Goal: Information Seeking & Learning: Learn about a topic

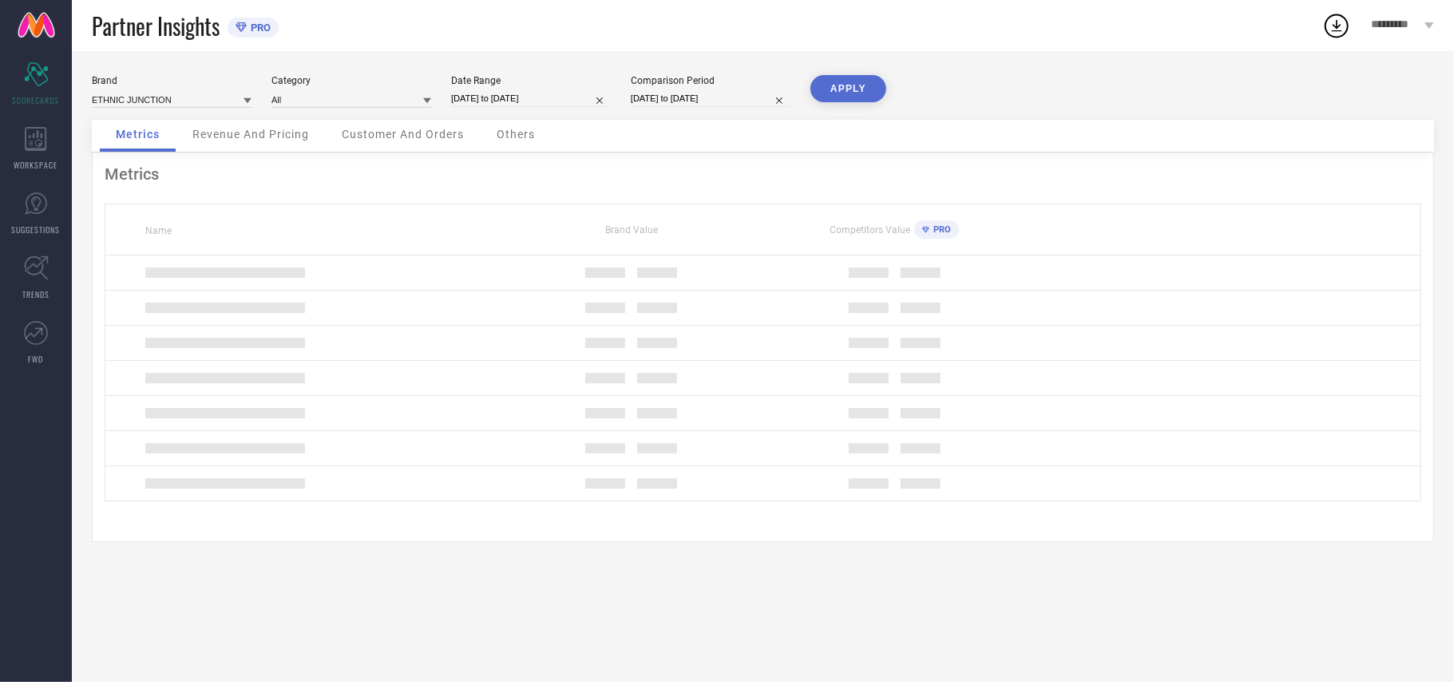
click at [58, 150] on div "WORKSPACE" at bounding box center [36, 149] width 72 height 64
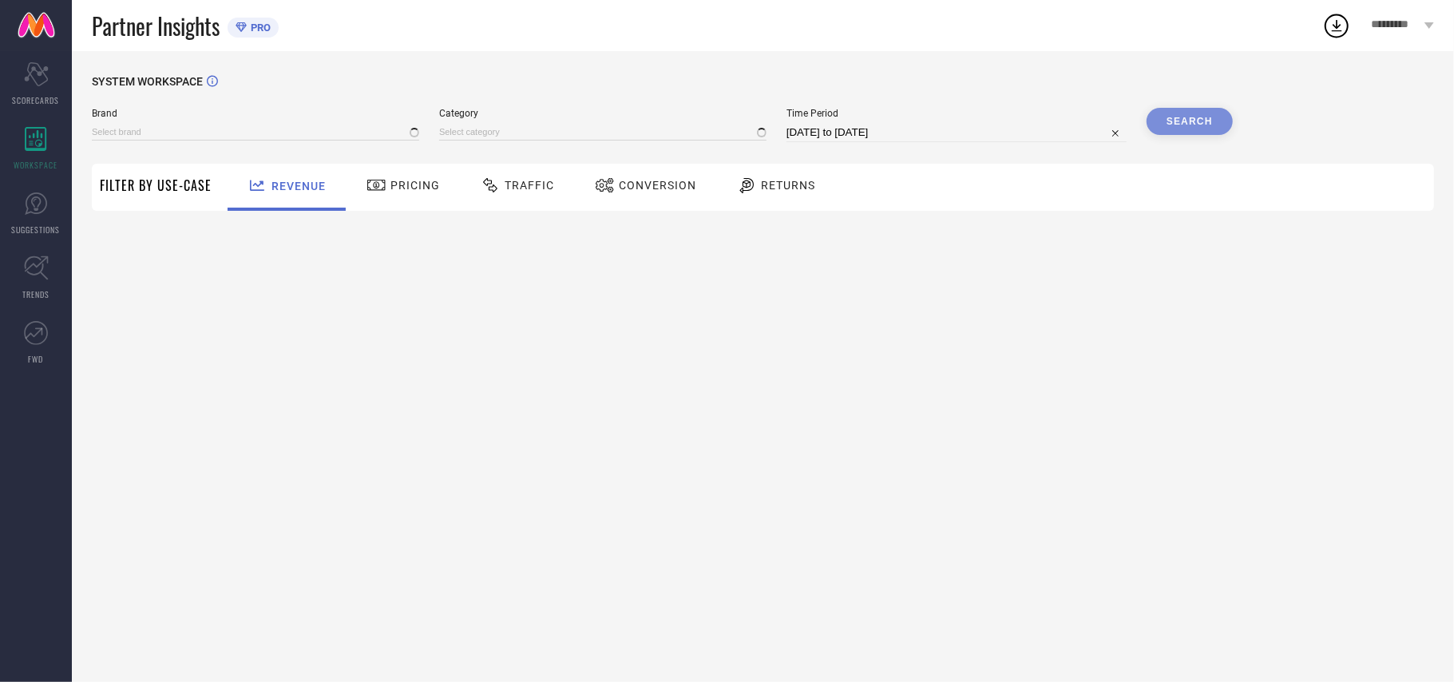
type input "ETHNIC JUNCTION"
type input "All"
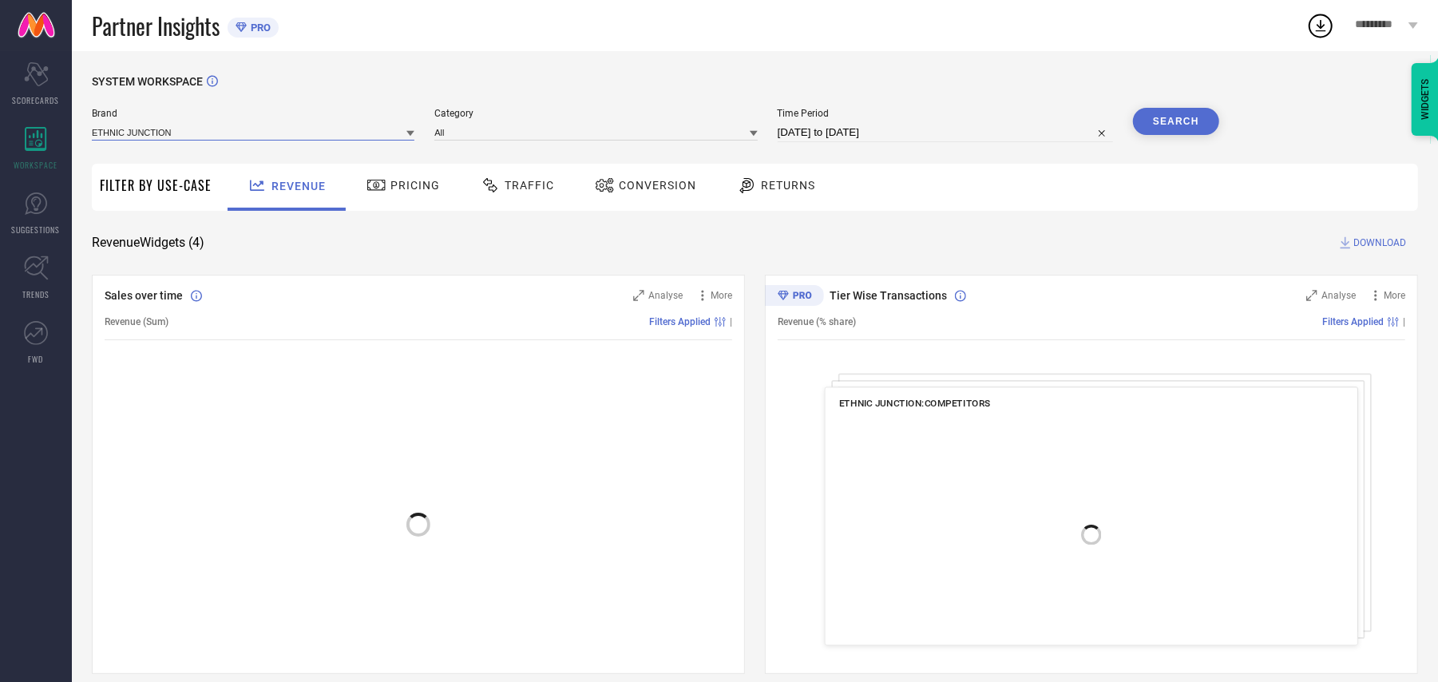
click at [133, 128] on input at bounding box center [253, 132] width 323 height 17
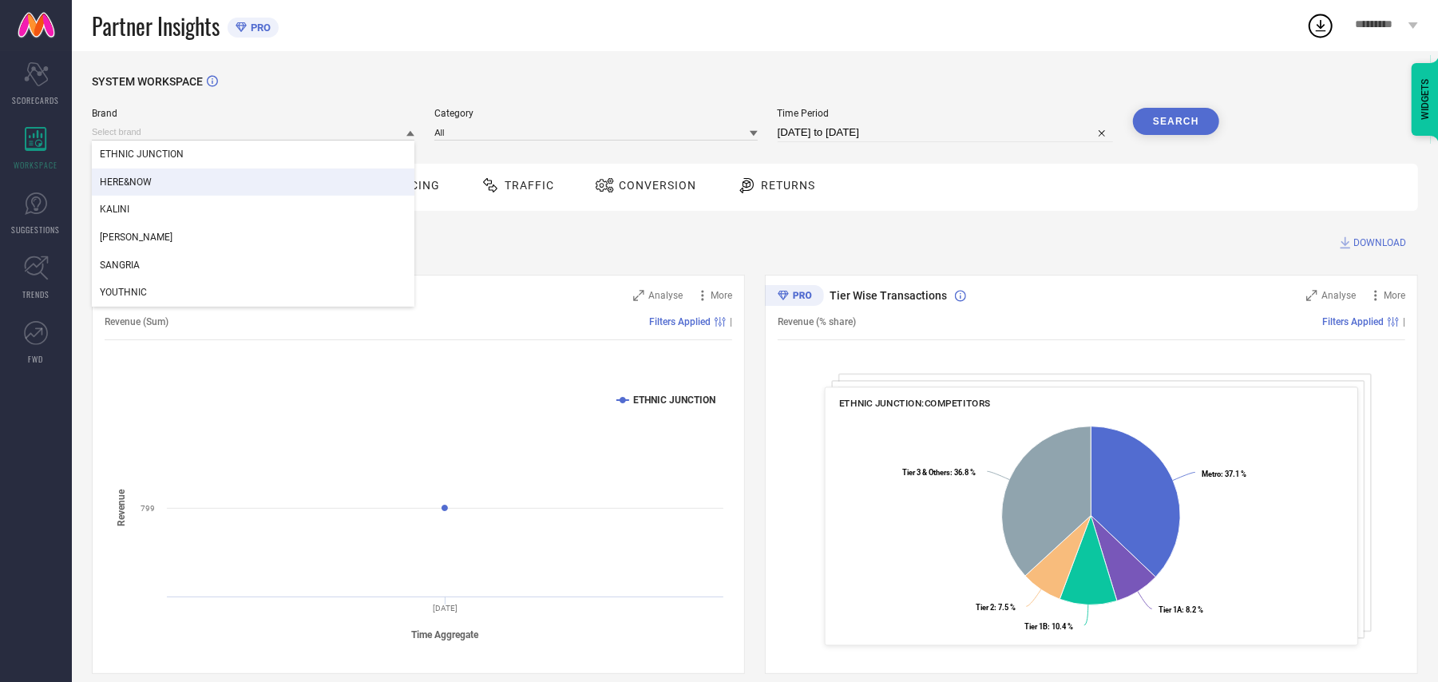
click at [141, 174] on div "HERE&NOW" at bounding box center [253, 182] width 323 height 27
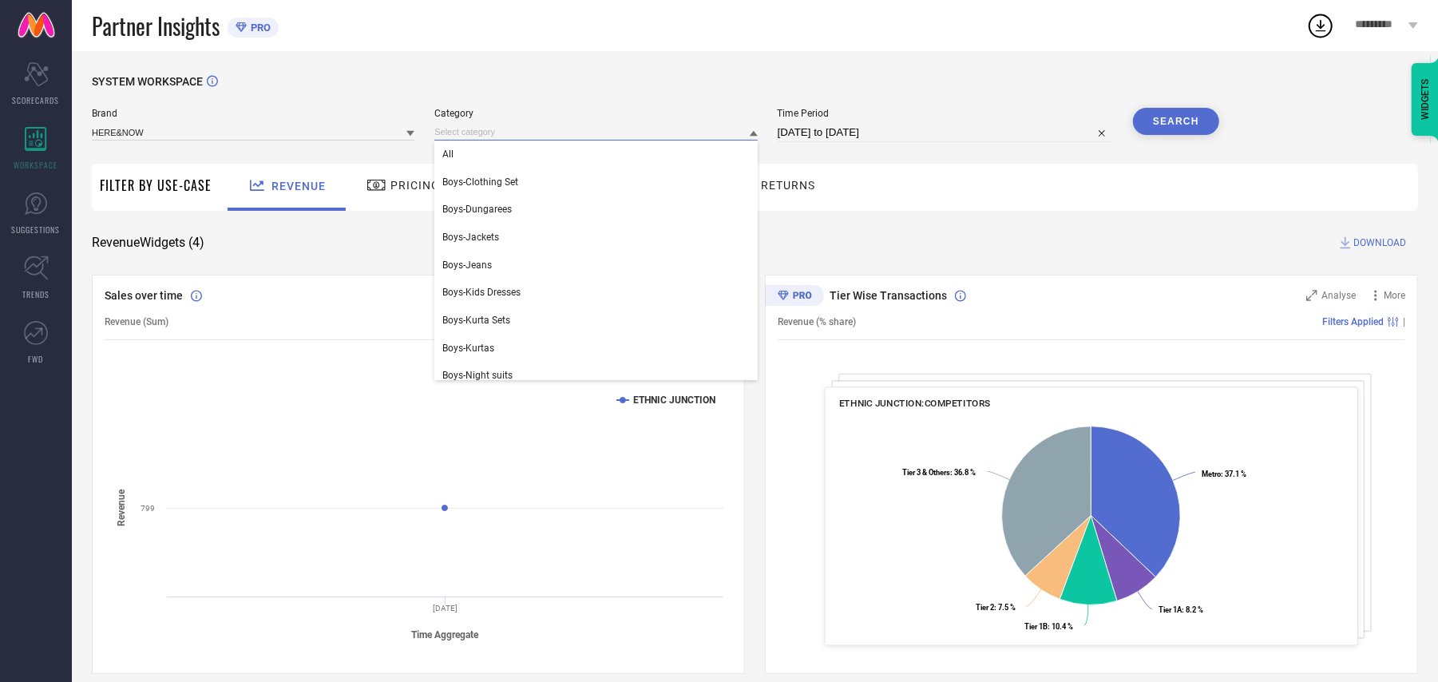
click at [511, 137] on input at bounding box center [595, 132] width 323 height 17
click at [521, 158] on div "All" at bounding box center [595, 154] width 323 height 27
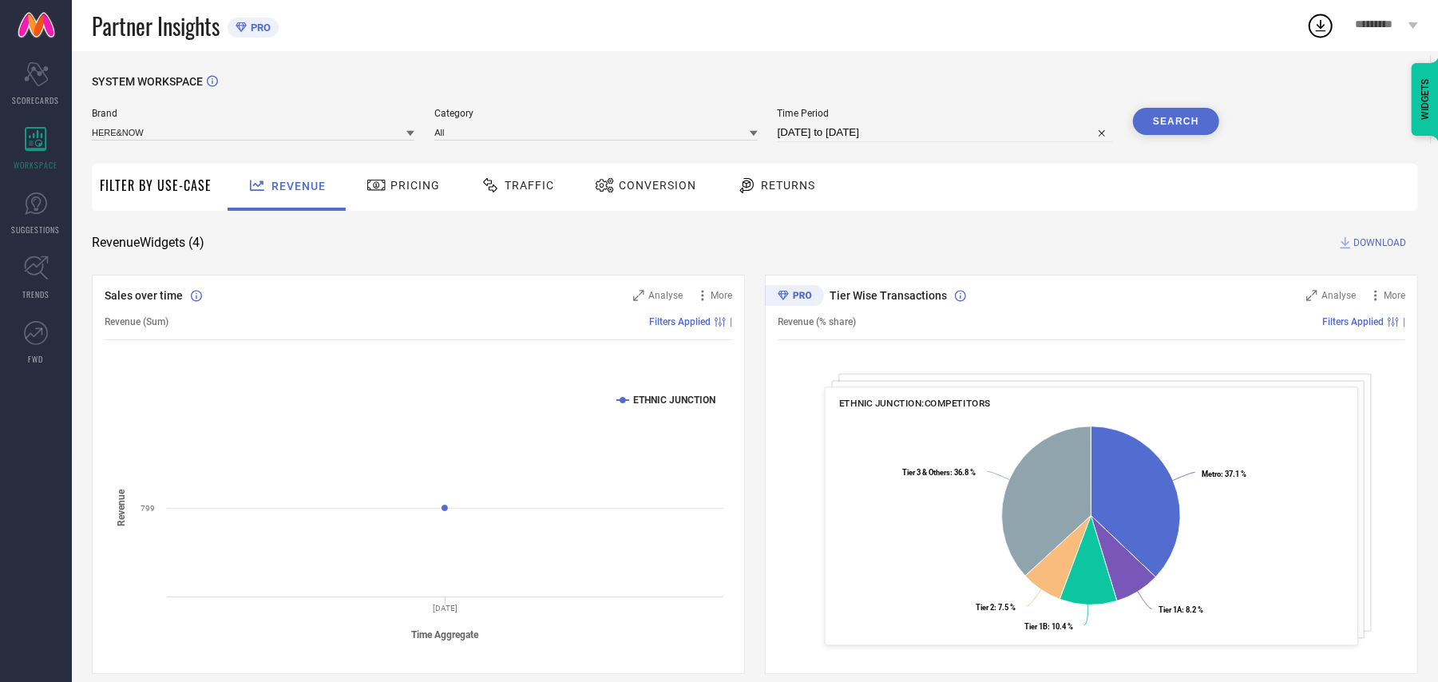
click at [811, 122] on div "Time Period [DATE] to [DATE]" at bounding box center [945, 125] width 335 height 34
select select "7"
select select "2025"
select select "8"
select select "2025"
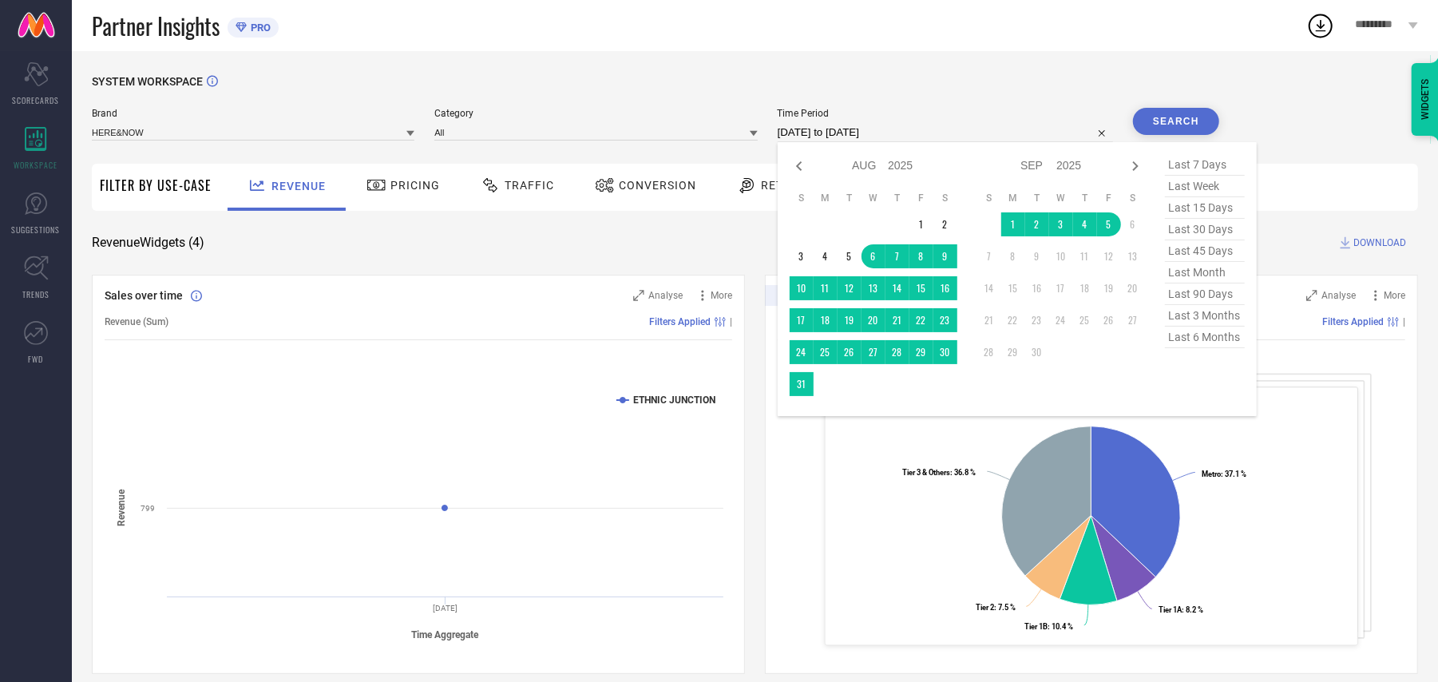
click at [811, 131] on input "[DATE] to [DATE]" at bounding box center [945, 132] width 335 height 19
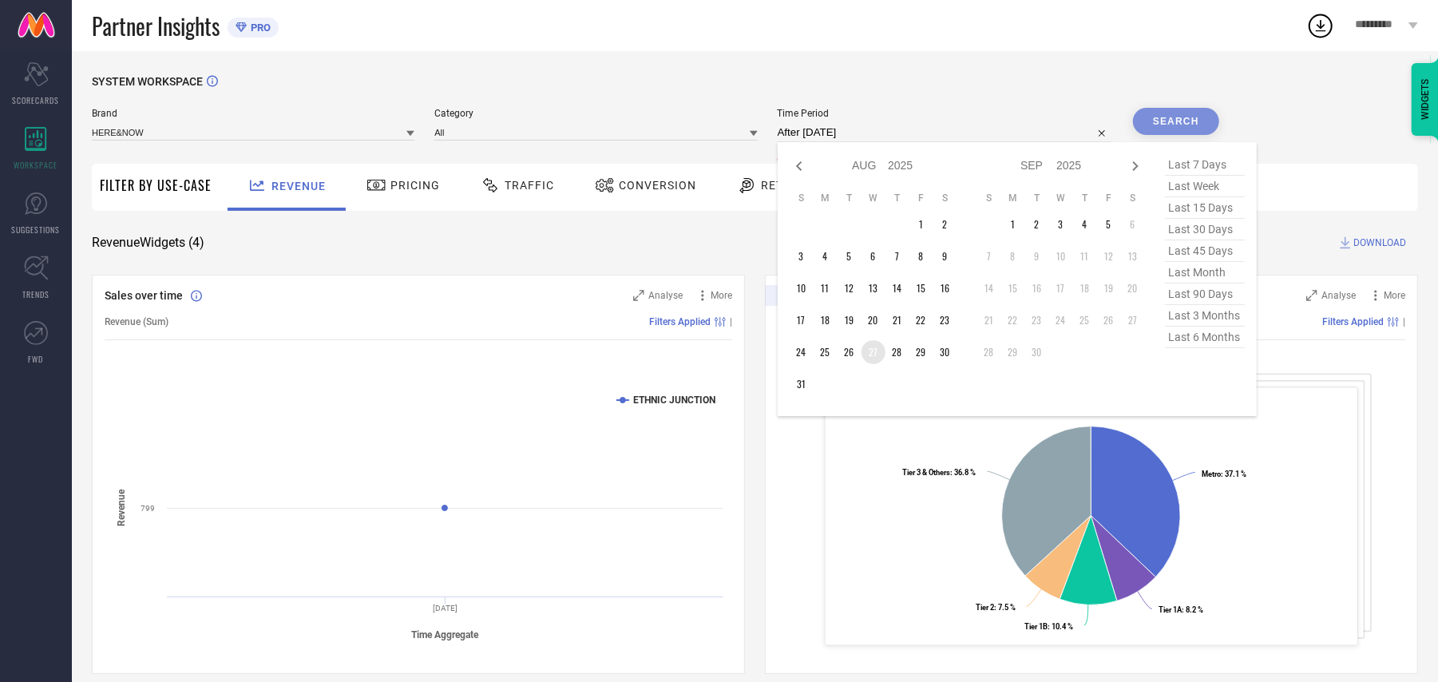
click at [879, 352] on td "27" at bounding box center [874, 352] width 24 height 24
type input "[DATE] to [DATE]"
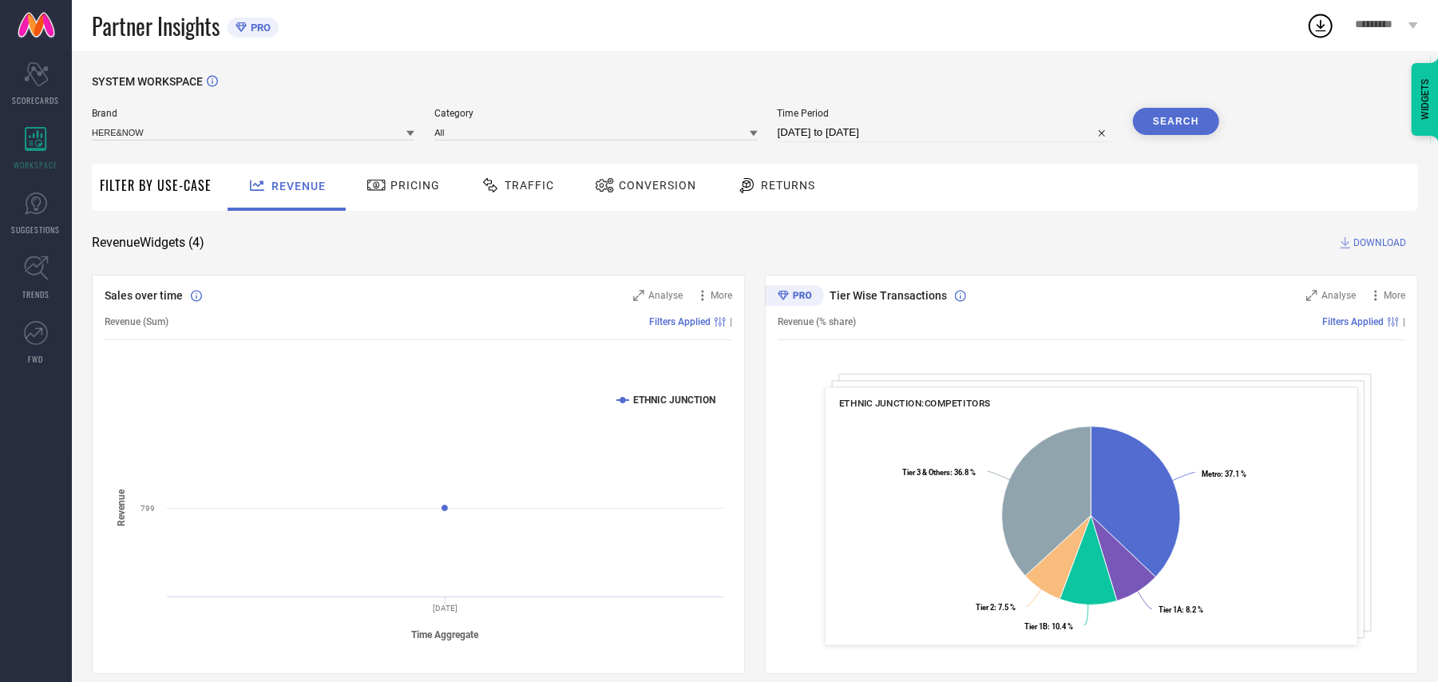
click at [1156, 116] on button "Search" at bounding box center [1176, 121] width 86 height 27
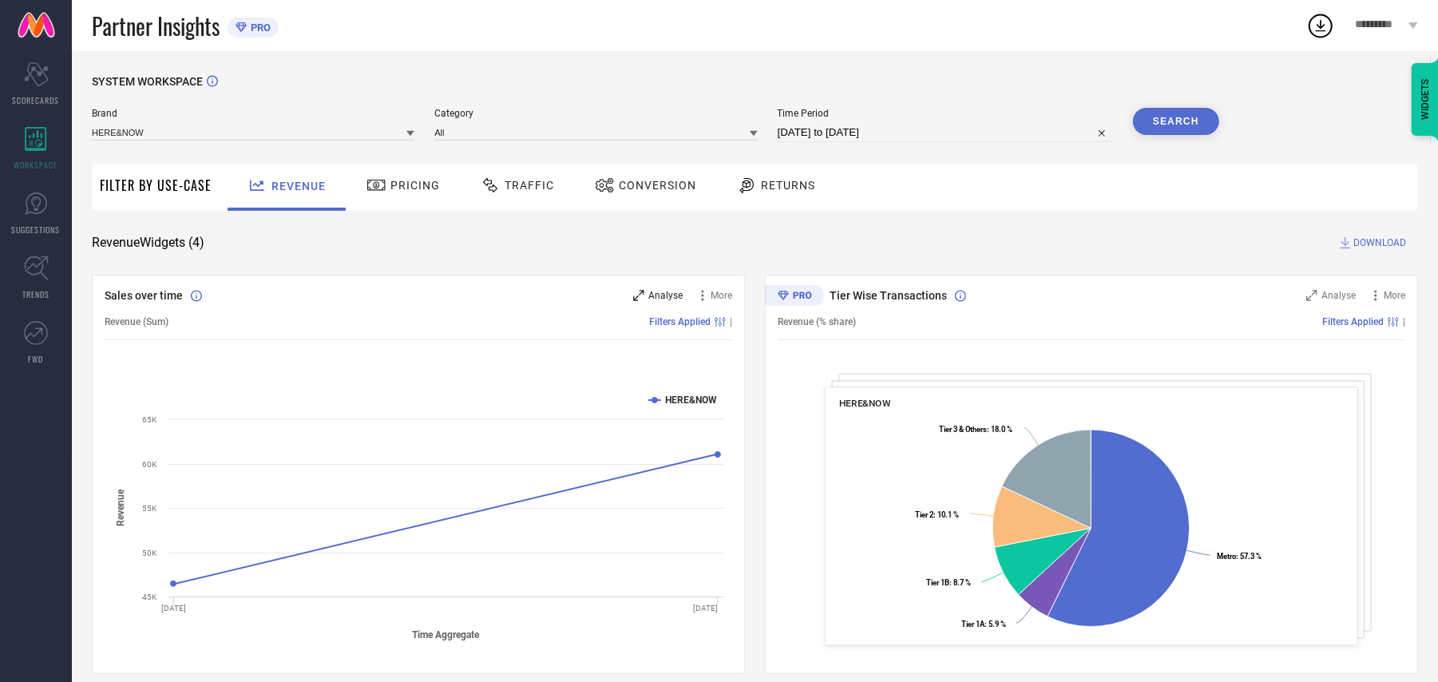
click at [639, 302] on div "Analyse" at bounding box center [658, 296] width 50 height 16
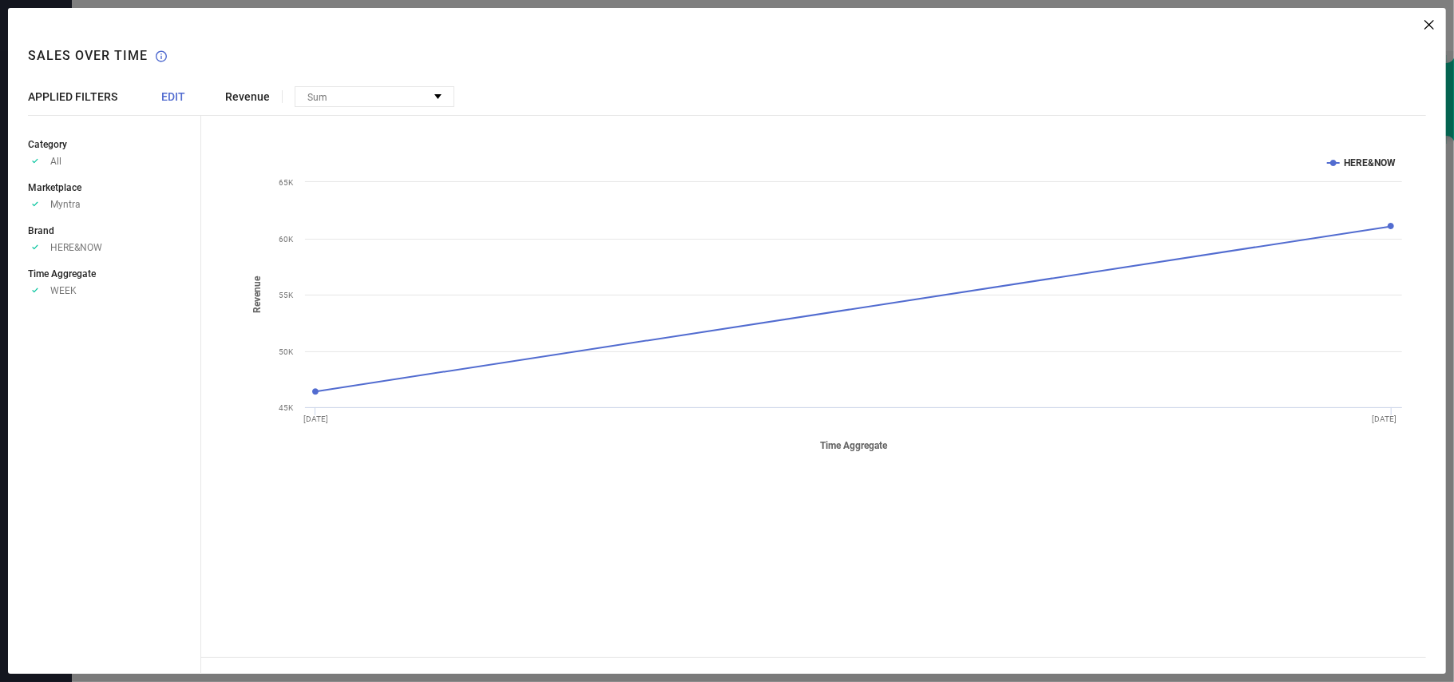
click at [169, 100] on span "EDIT" at bounding box center [173, 96] width 24 height 13
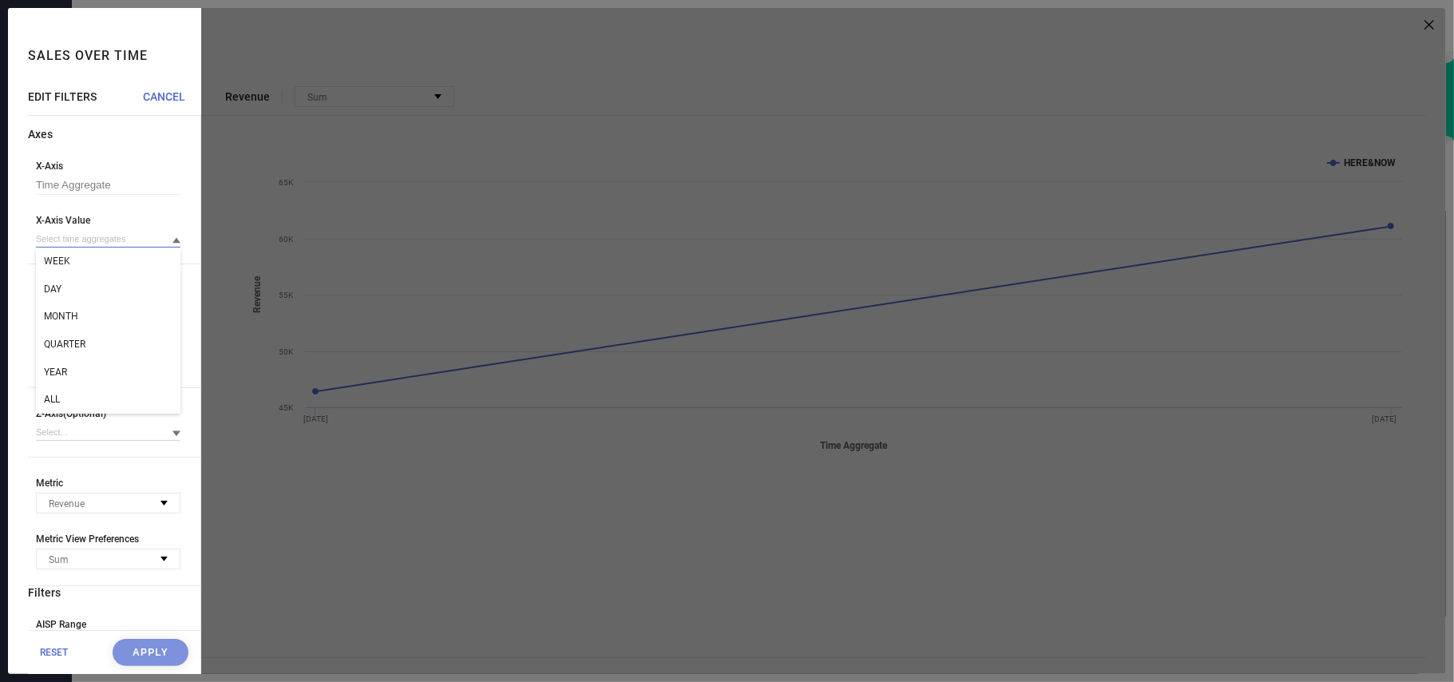
click at [81, 244] on input at bounding box center [108, 239] width 145 height 17
click at [81, 288] on div "DAY" at bounding box center [108, 289] width 145 height 27
click at [131, 646] on button "Apply" at bounding box center [151, 652] width 76 height 27
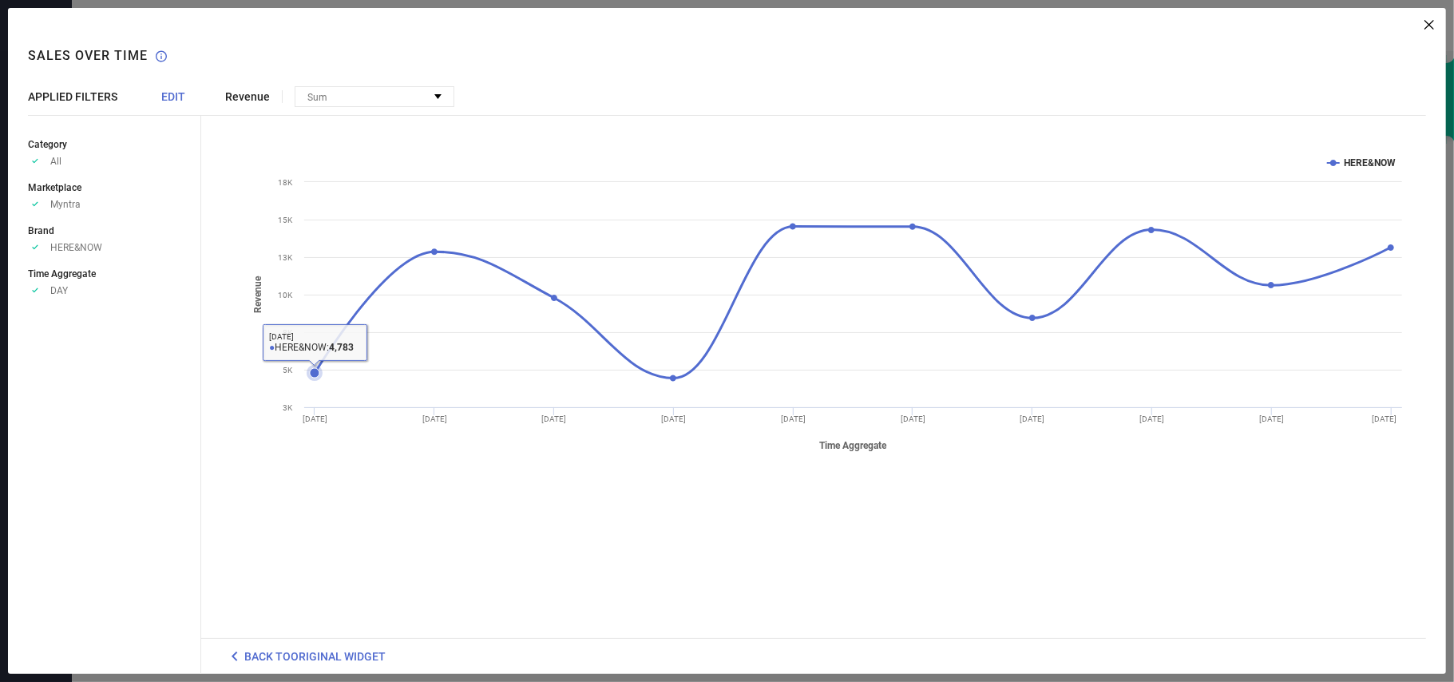
click at [316, 378] on icon at bounding box center [315, 373] width 10 height 10
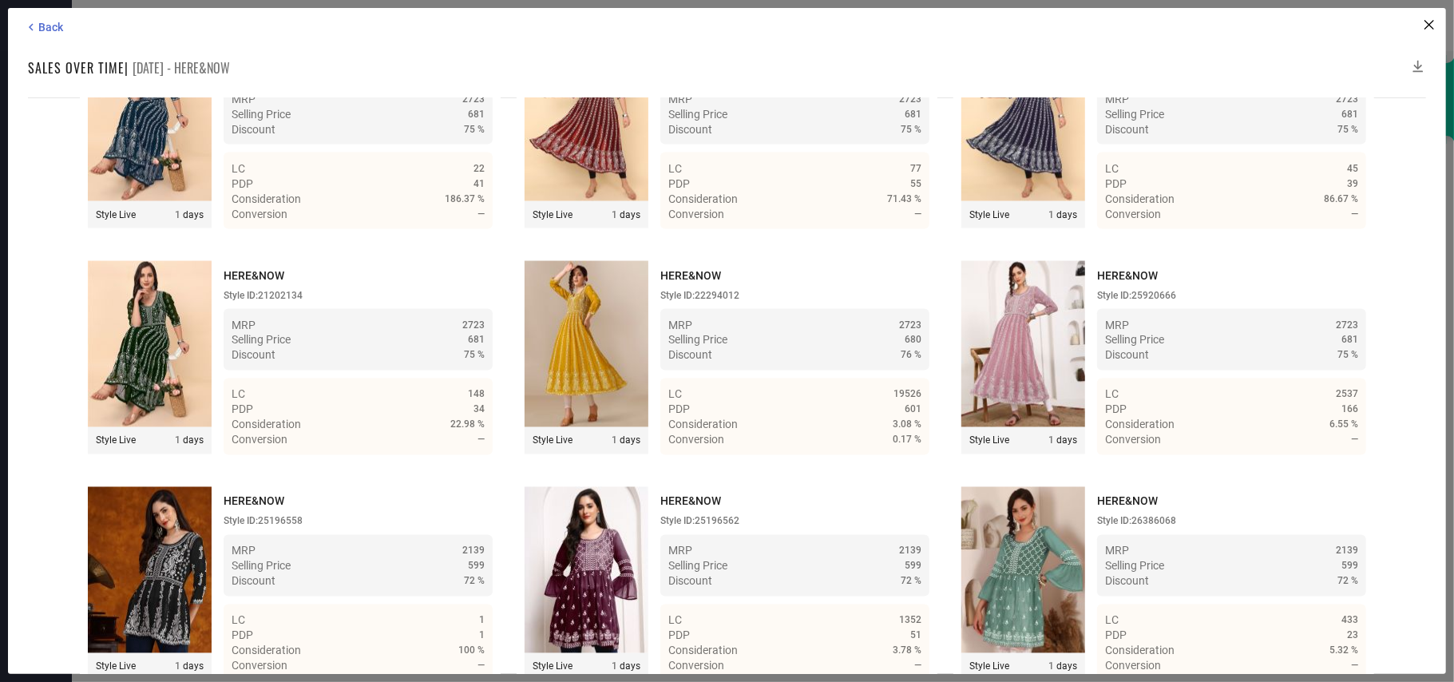
scroll to position [1952, 0]
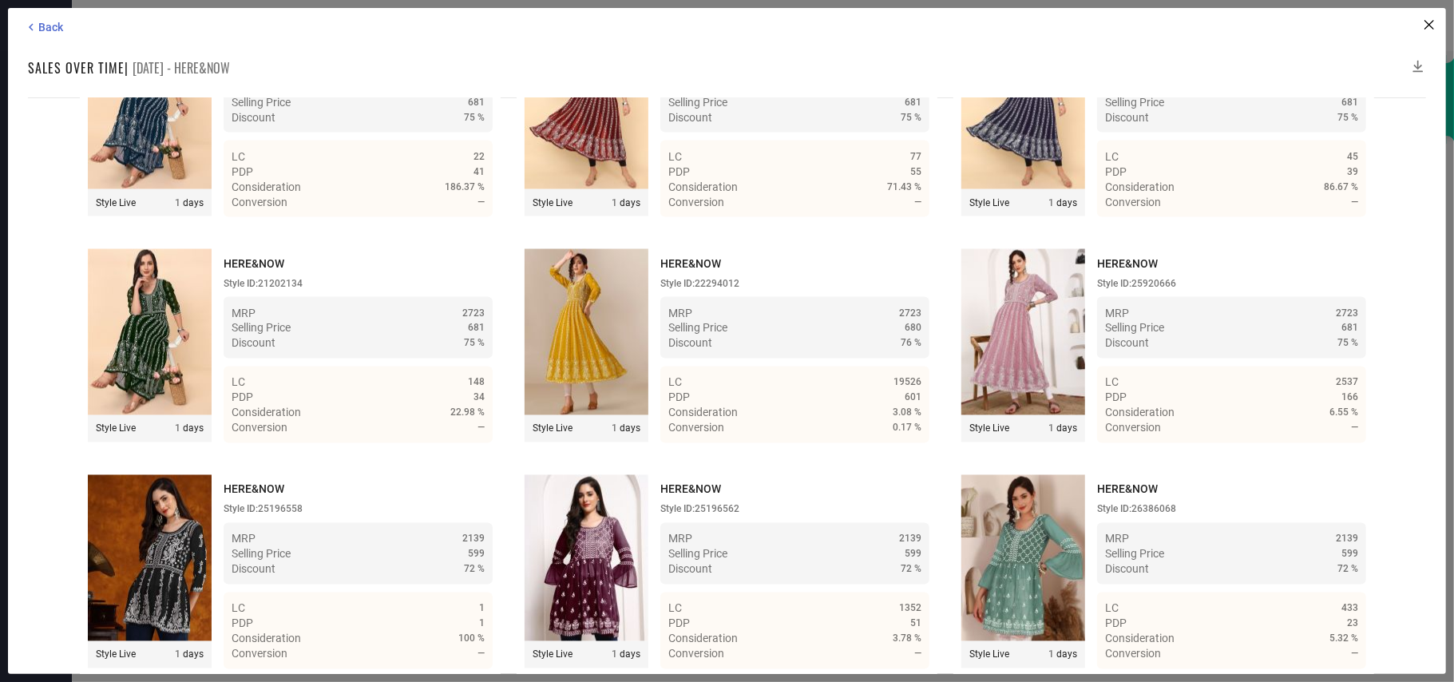
click at [1420, 65] on icon at bounding box center [1418, 66] width 16 height 16
click at [38, 26] on span "Back" at bounding box center [50, 27] width 25 height 13
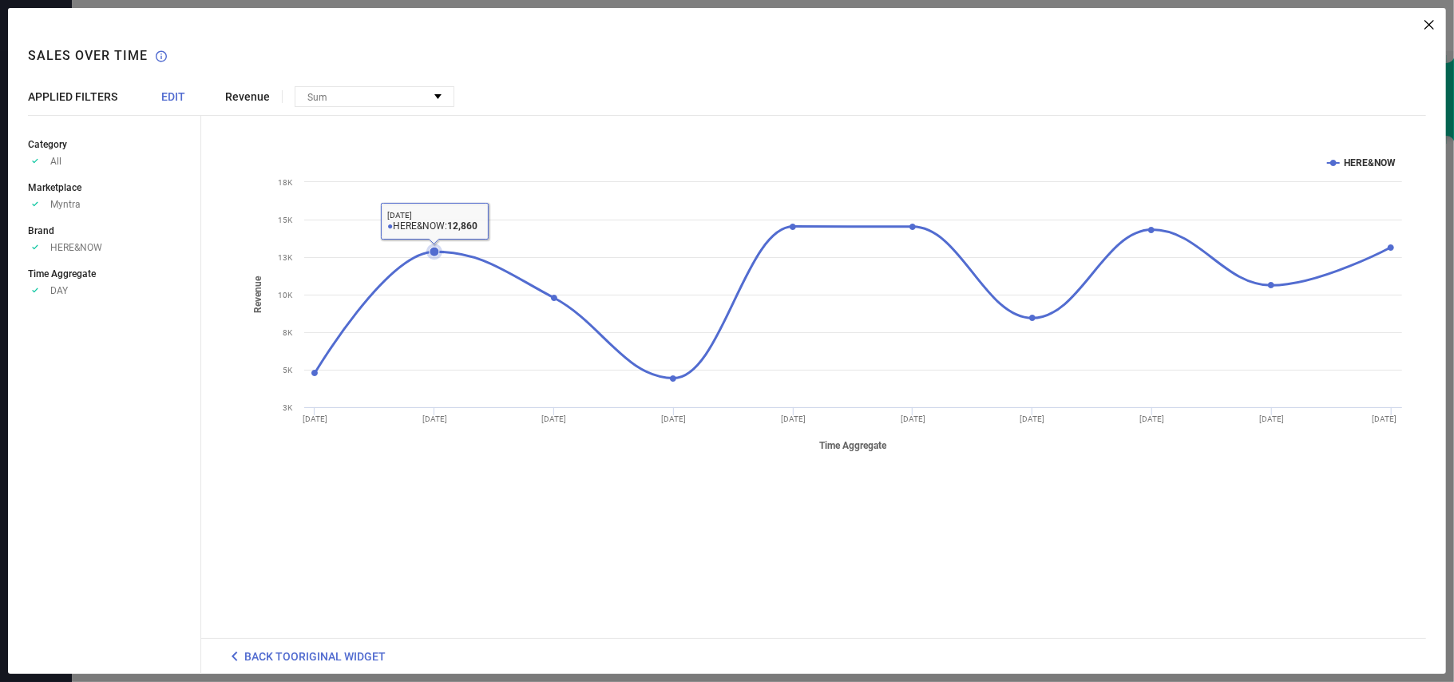
click at [432, 249] on icon at bounding box center [435, 252] width 10 height 10
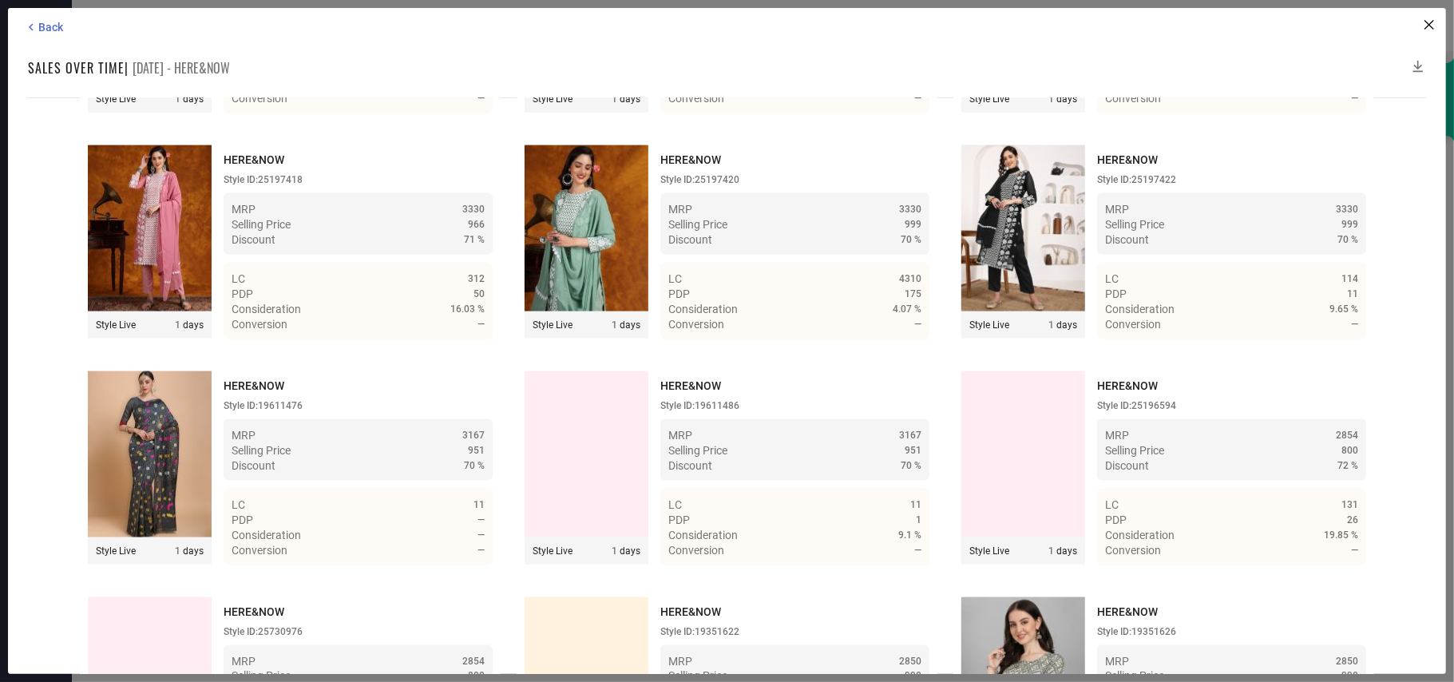
scroll to position [2854, 0]
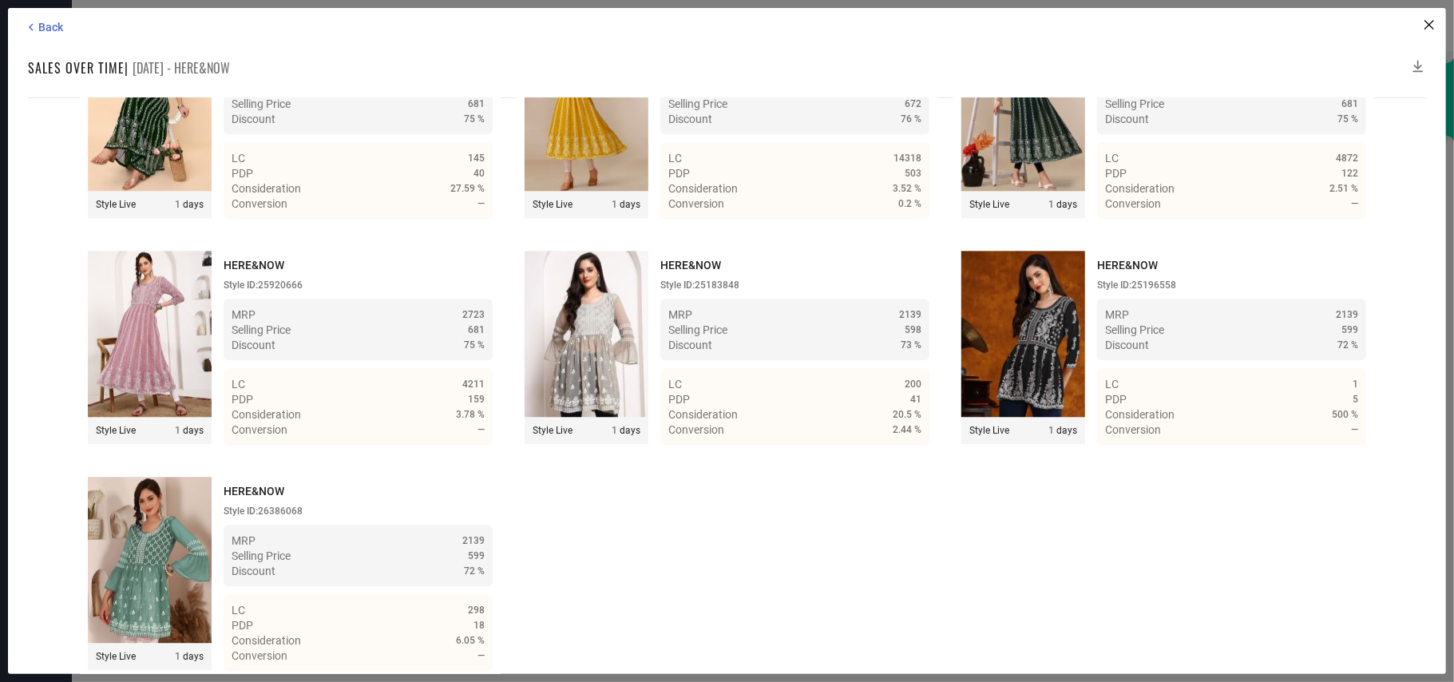
click at [1420, 61] on icon at bounding box center [1418, 66] width 16 height 16
click at [1416, 59] on icon at bounding box center [1418, 66] width 16 height 16
click at [38, 26] on span "Back" at bounding box center [50, 27] width 25 height 13
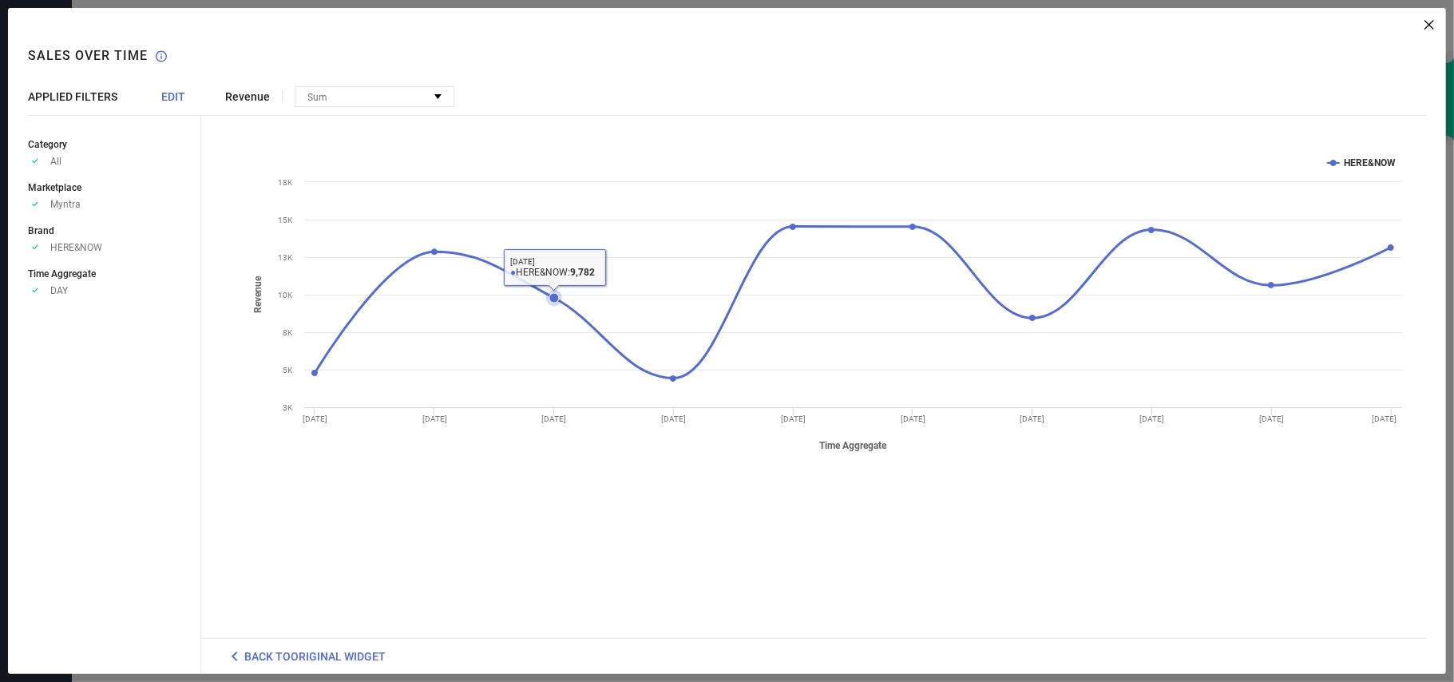
click at [553, 295] on icon at bounding box center [554, 298] width 10 height 10
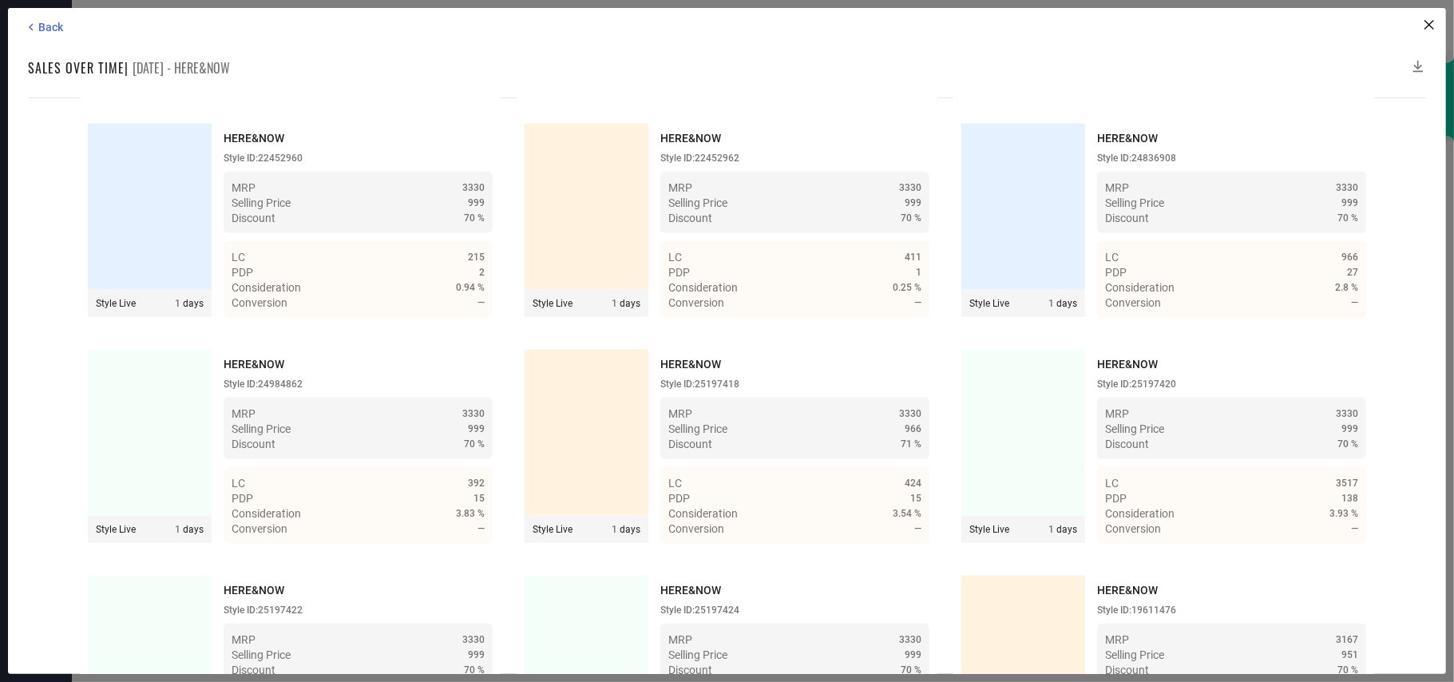
scroll to position [3080, 0]
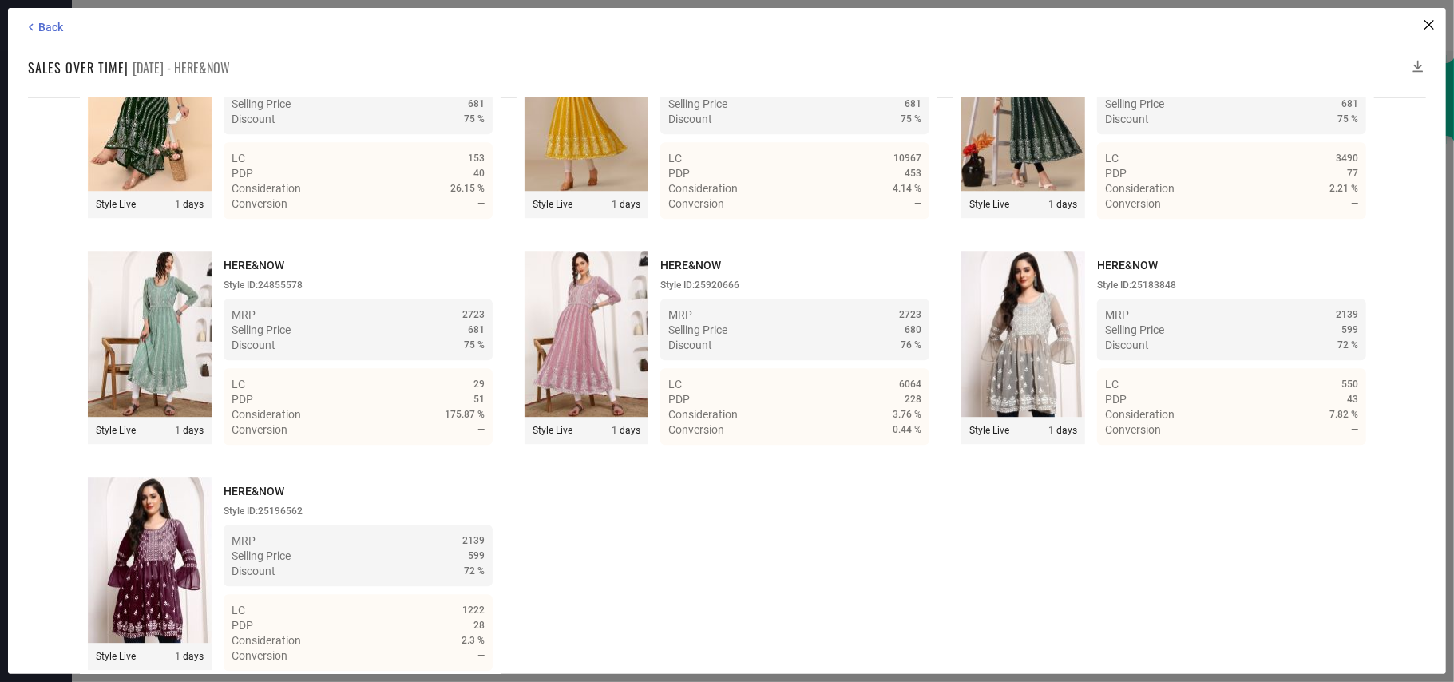
click at [1417, 61] on icon at bounding box center [1418, 66] width 16 height 16
click at [1419, 61] on icon at bounding box center [1418, 66] width 16 height 16
click at [53, 21] on span "Back" at bounding box center [50, 27] width 25 height 13
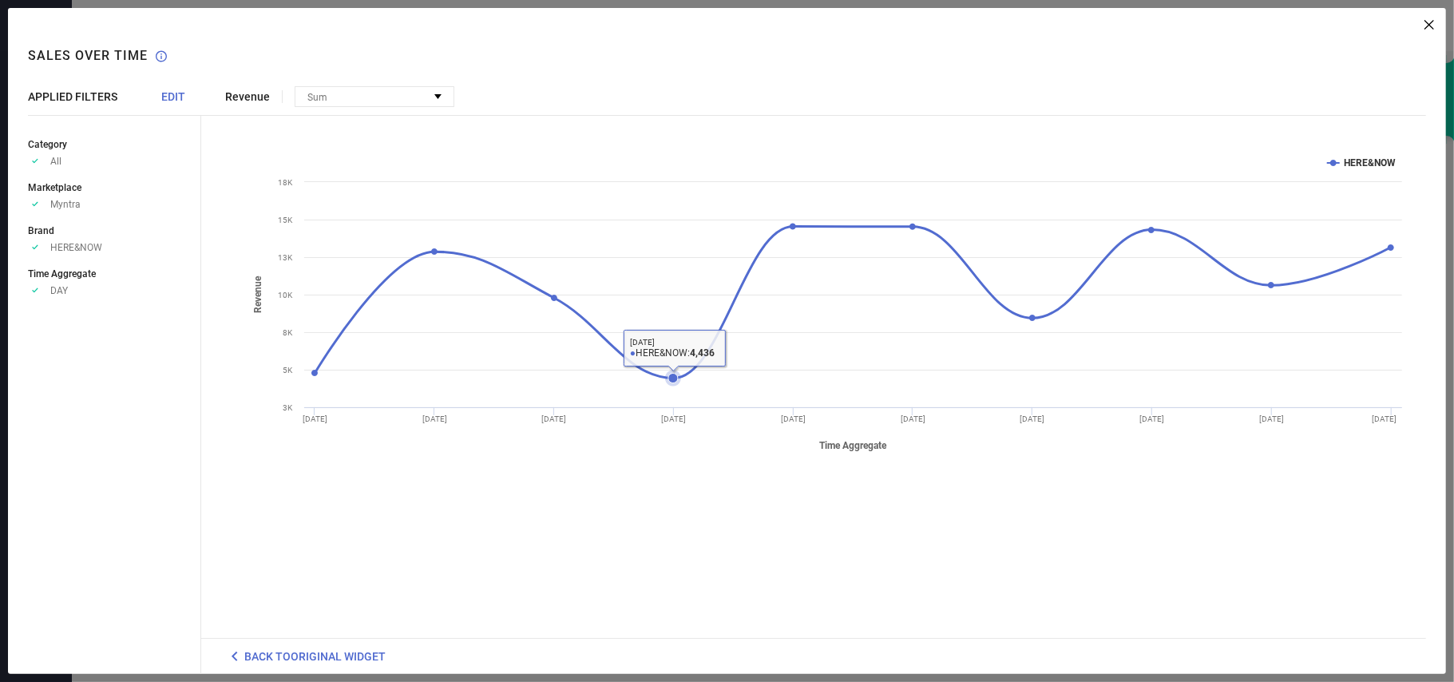
click at [674, 380] on icon at bounding box center [673, 379] width 10 height 10
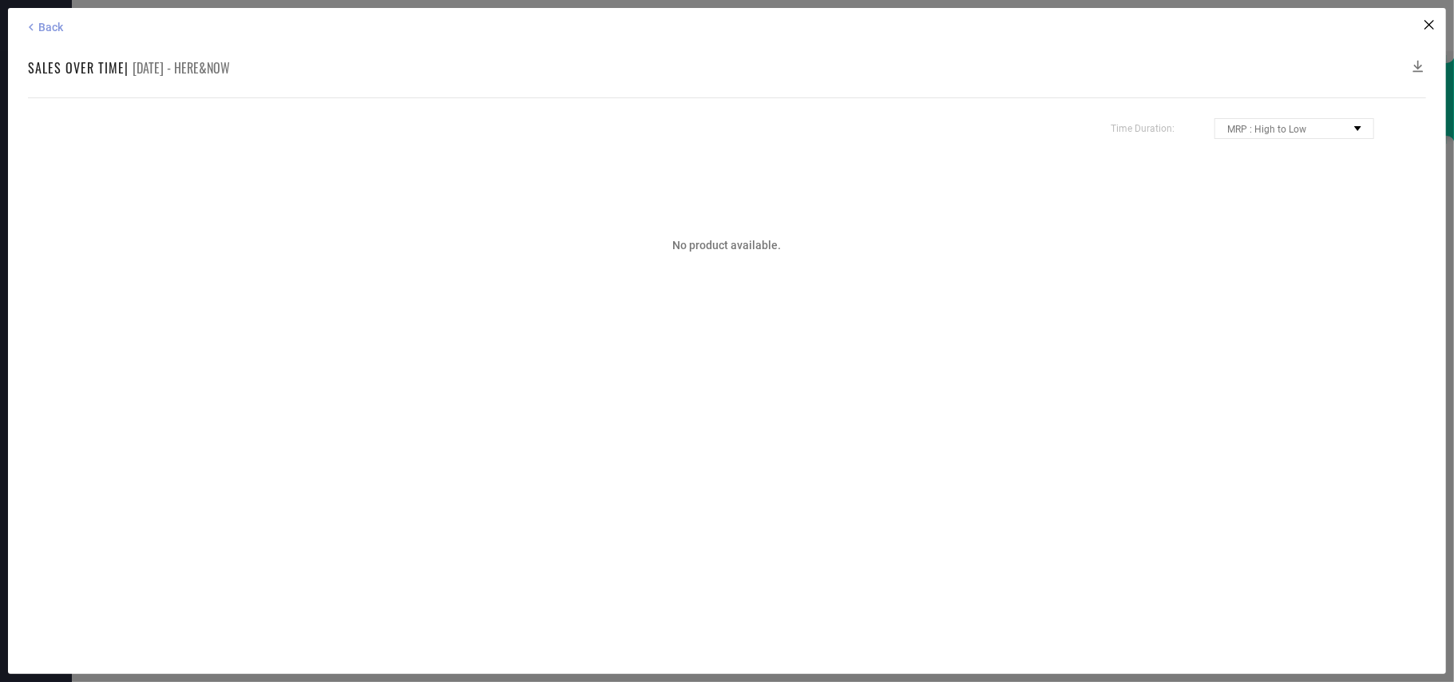
click at [40, 33] on span "Back" at bounding box center [50, 27] width 25 height 13
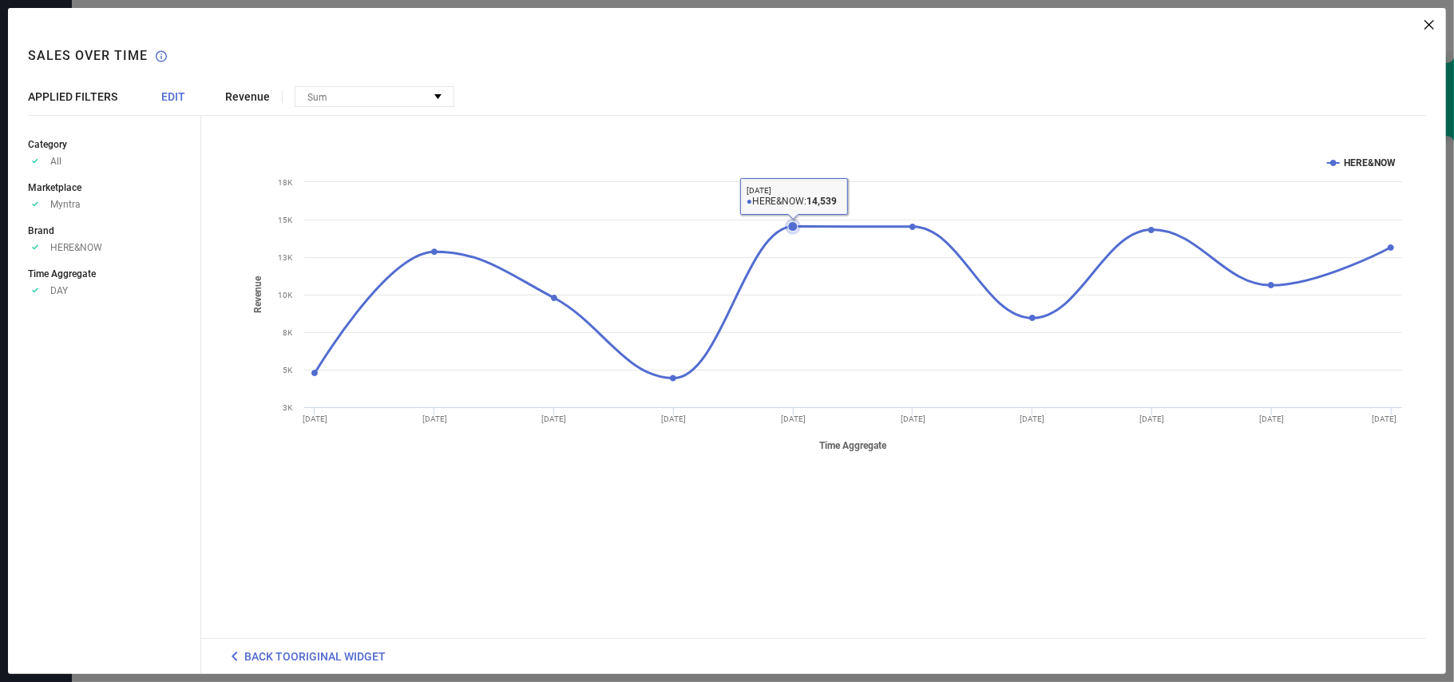
click at [793, 221] on icon at bounding box center [793, 227] width 16 height 16
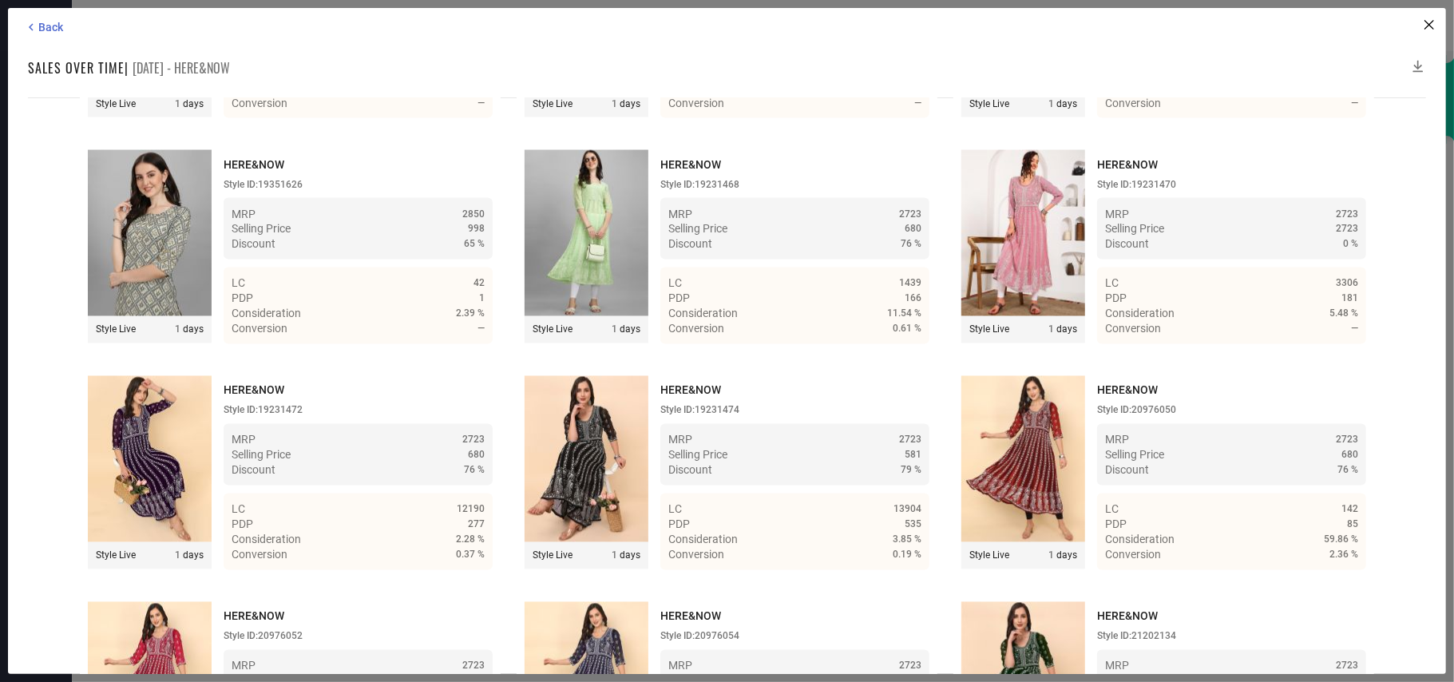
scroll to position [2629, 0]
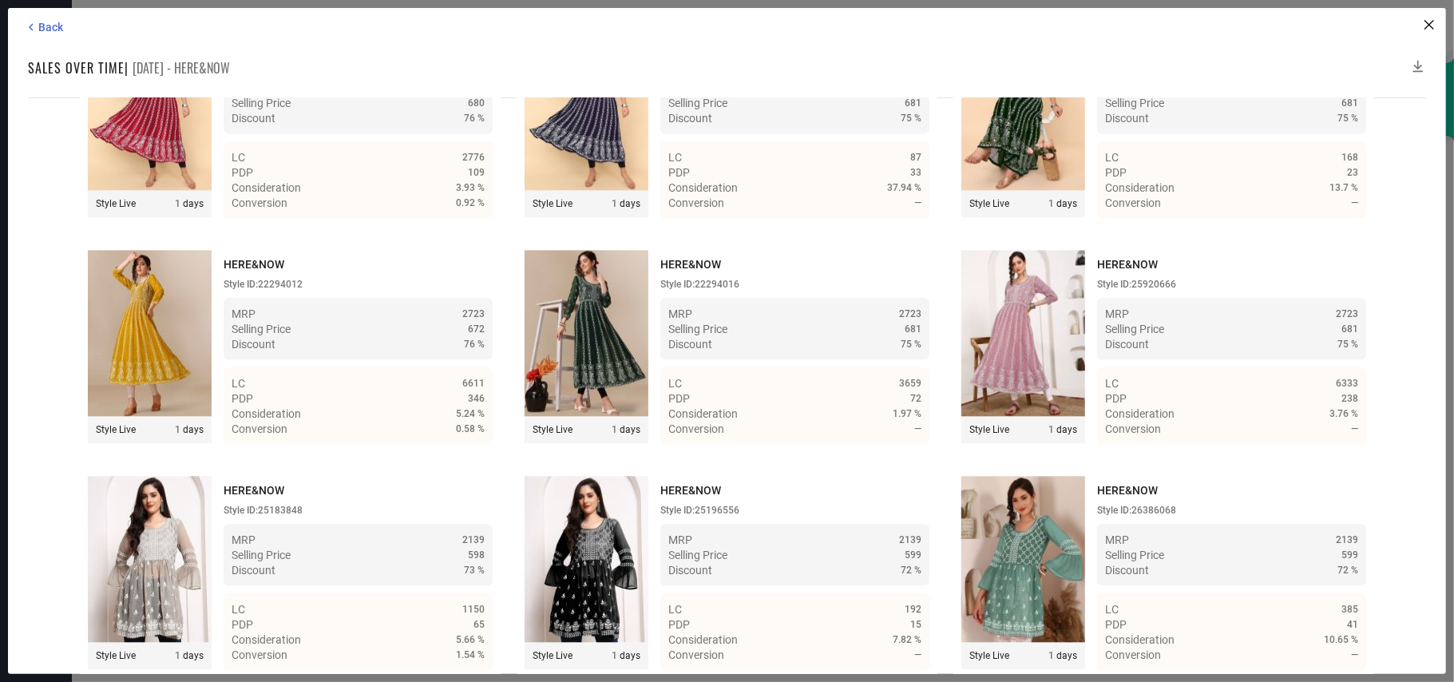
click at [1417, 64] on icon at bounding box center [1418, 66] width 16 height 16
click at [1420, 61] on icon at bounding box center [1418, 66] width 16 height 16
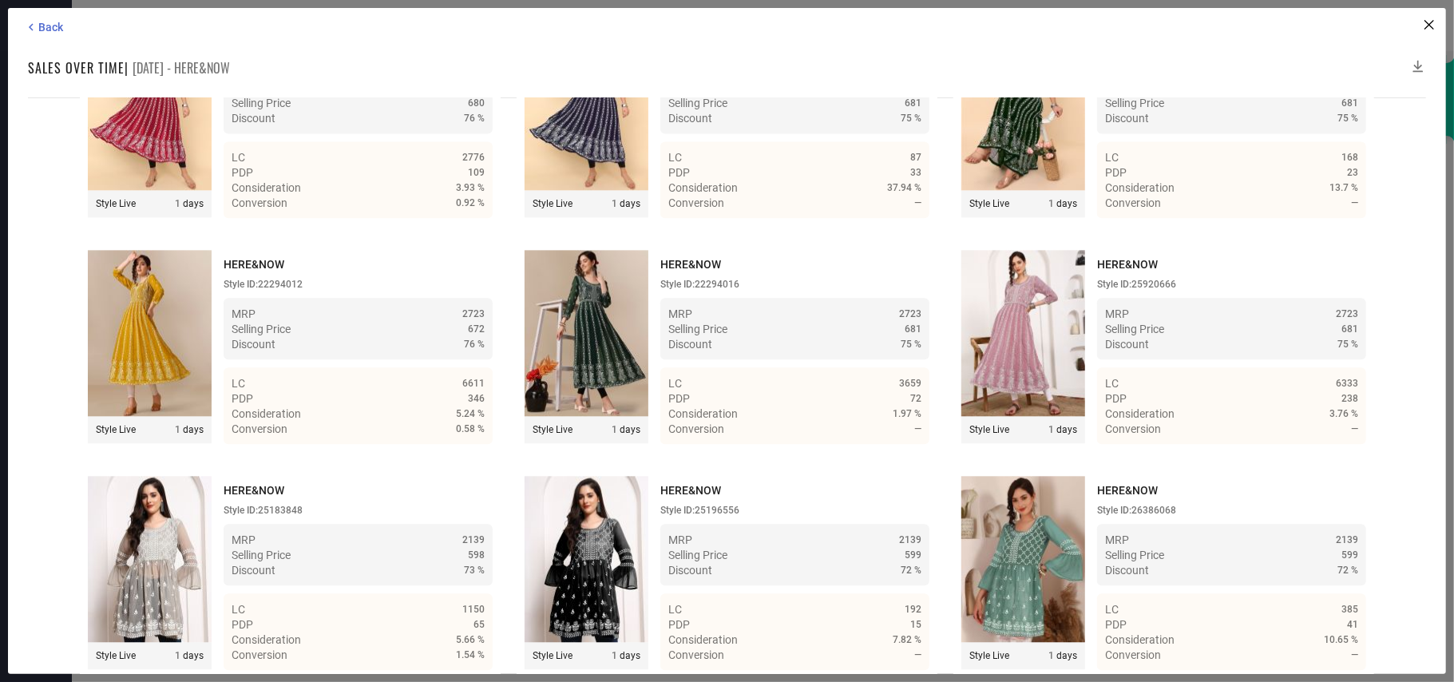
click at [1420, 61] on icon at bounding box center [1418, 66] width 16 height 16
click at [51, 21] on span "Back" at bounding box center [50, 27] width 25 height 13
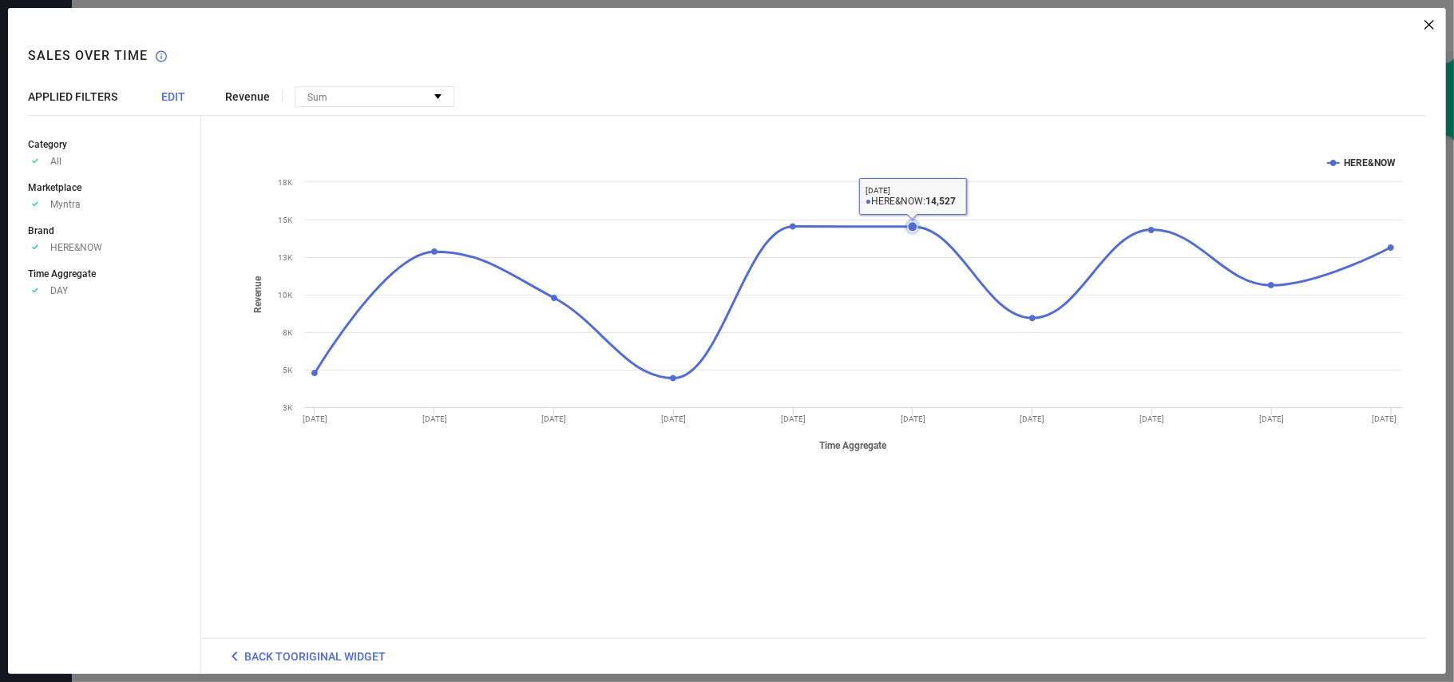
click at [914, 227] on icon at bounding box center [913, 227] width 10 height 10
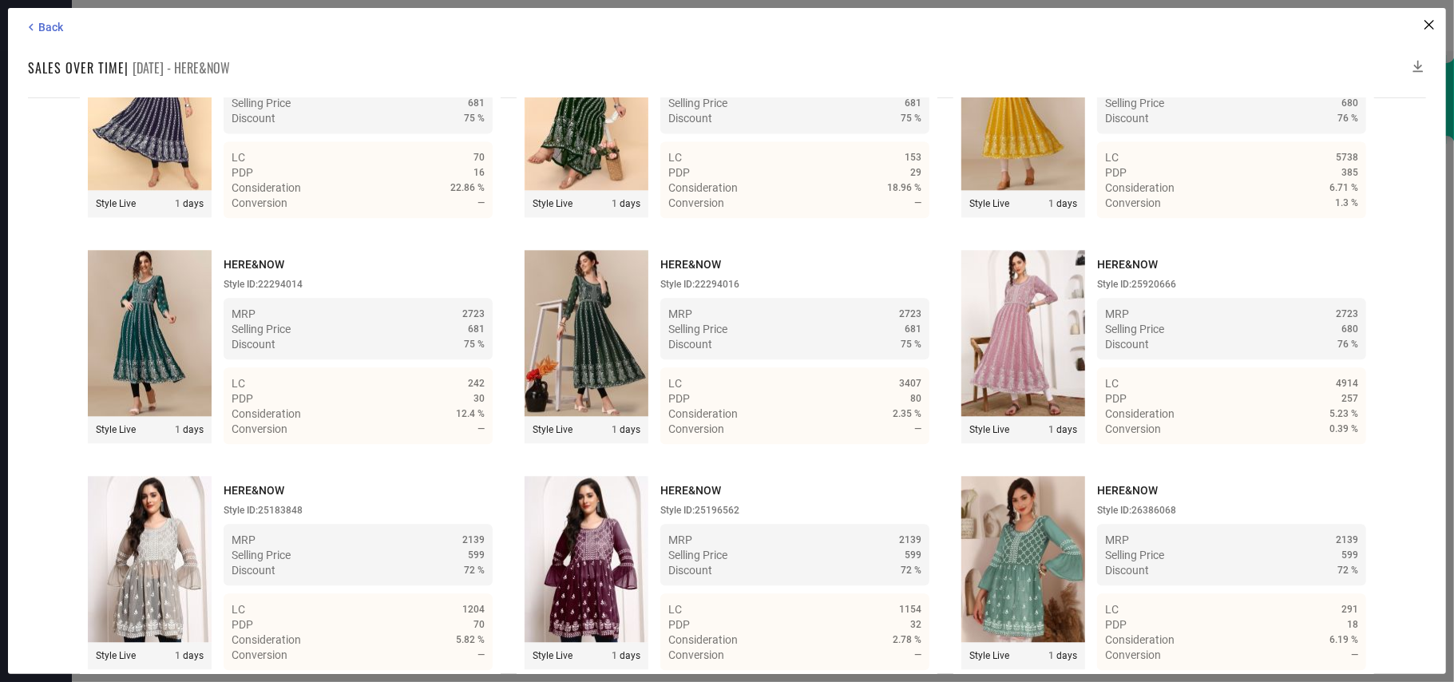
click at [1422, 61] on icon at bounding box center [1418, 66] width 16 height 16
click at [1420, 61] on icon at bounding box center [1418, 66] width 16 height 16
click at [1410, 61] on icon at bounding box center [1418, 66] width 16 height 16
click at [1422, 56] on div "Back Sales over time | [DATE] - HERE&NOW Time Duration: MRP : High to Low MRP :…" at bounding box center [727, 341] width 1438 height 666
click at [1422, 61] on icon at bounding box center [1418, 66] width 16 height 16
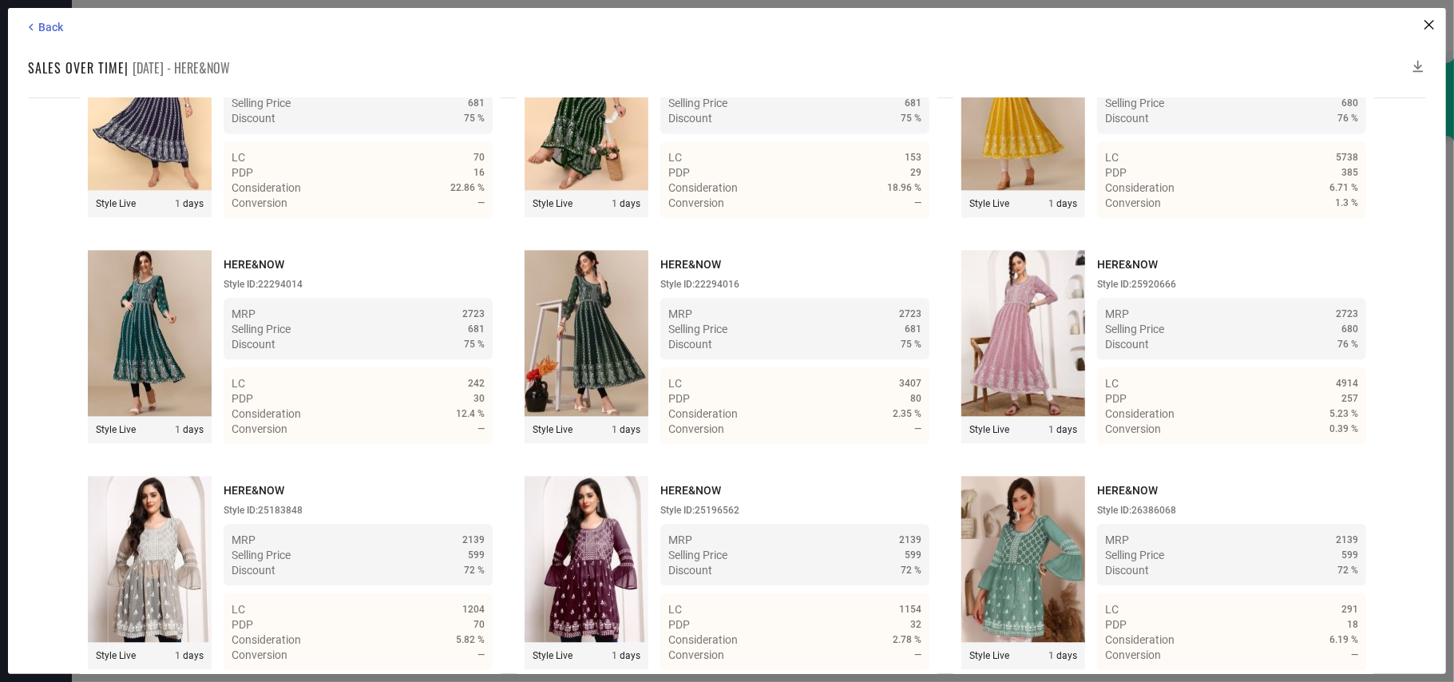
click at [1422, 59] on icon at bounding box center [1418, 66] width 16 height 16
click at [1414, 58] on icon at bounding box center [1418, 66] width 16 height 16
click at [56, 27] on span "Back" at bounding box center [50, 27] width 25 height 13
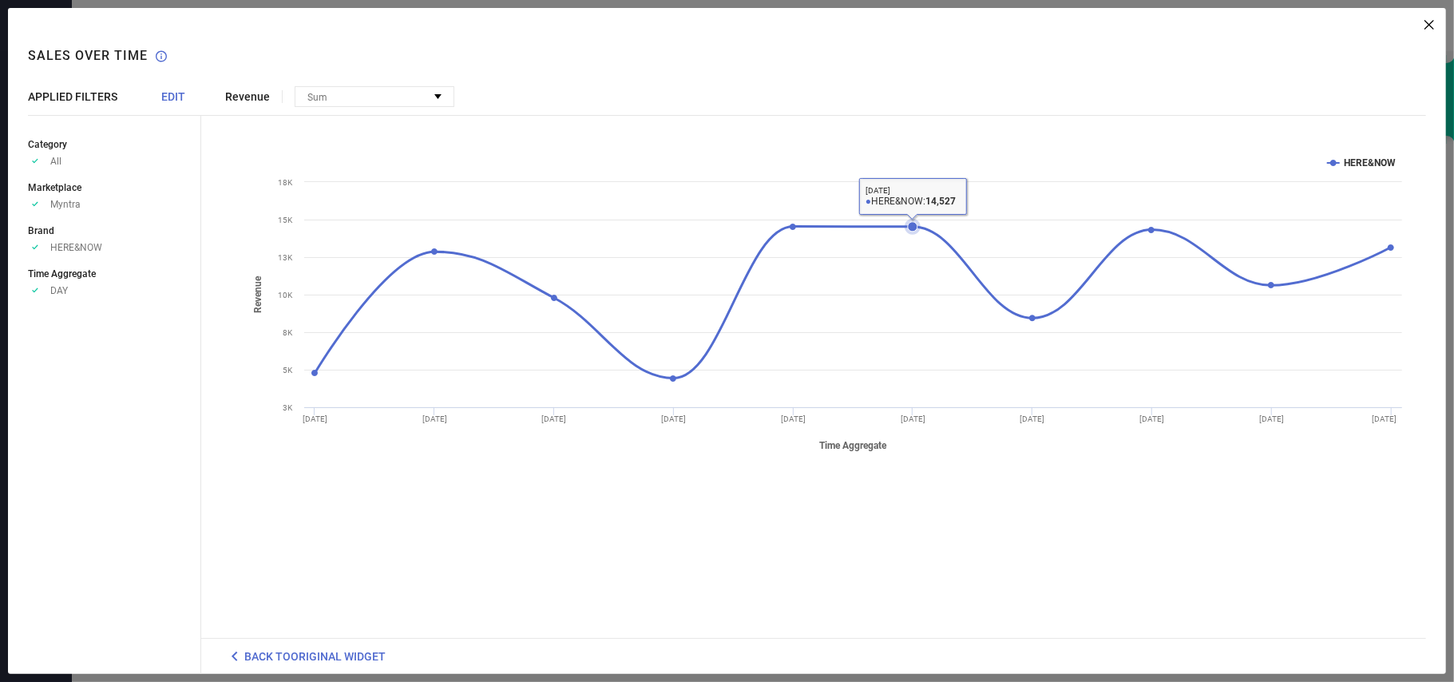
click at [950, 333] on icon at bounding box center [853, 333] width 1098 height 0
click at [1030, 317] on icon at bounding box center [1033, 318] width 10 height 10
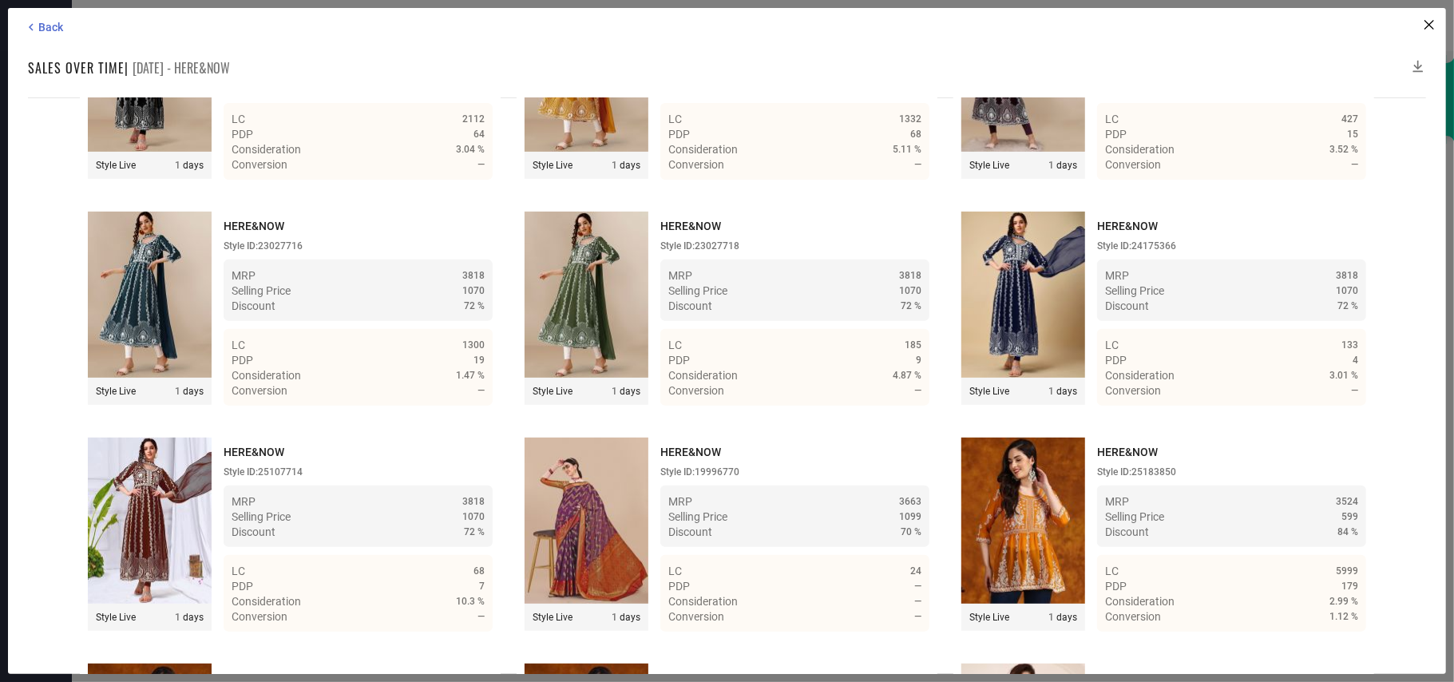
scroll to position [2854, 0]
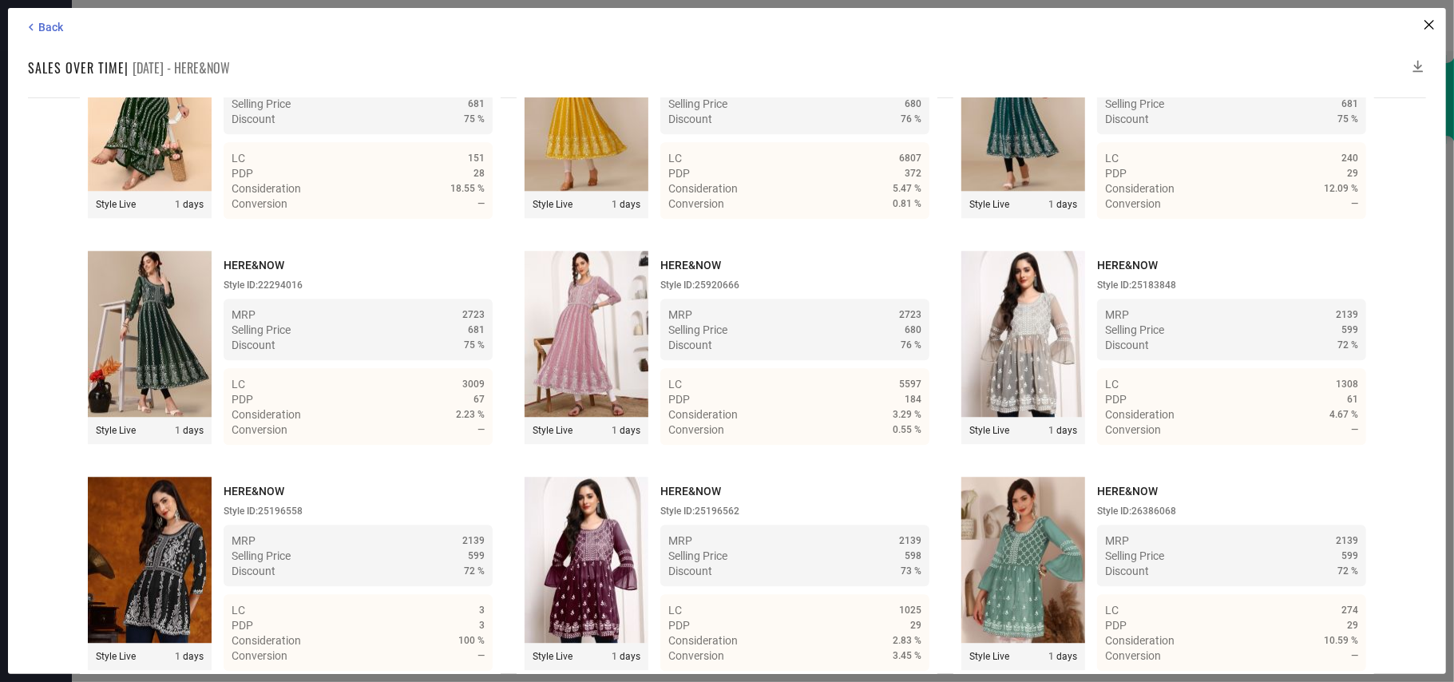
click at [1422, 62] on icon at bounding box center [1418, 66] width 16 height 16
click at [1417, 58] on icon at bounding box center [1418, 66] width 16 height 16
click at [37, 24] on icon at bounding box center [31, 27] width 14 height 14
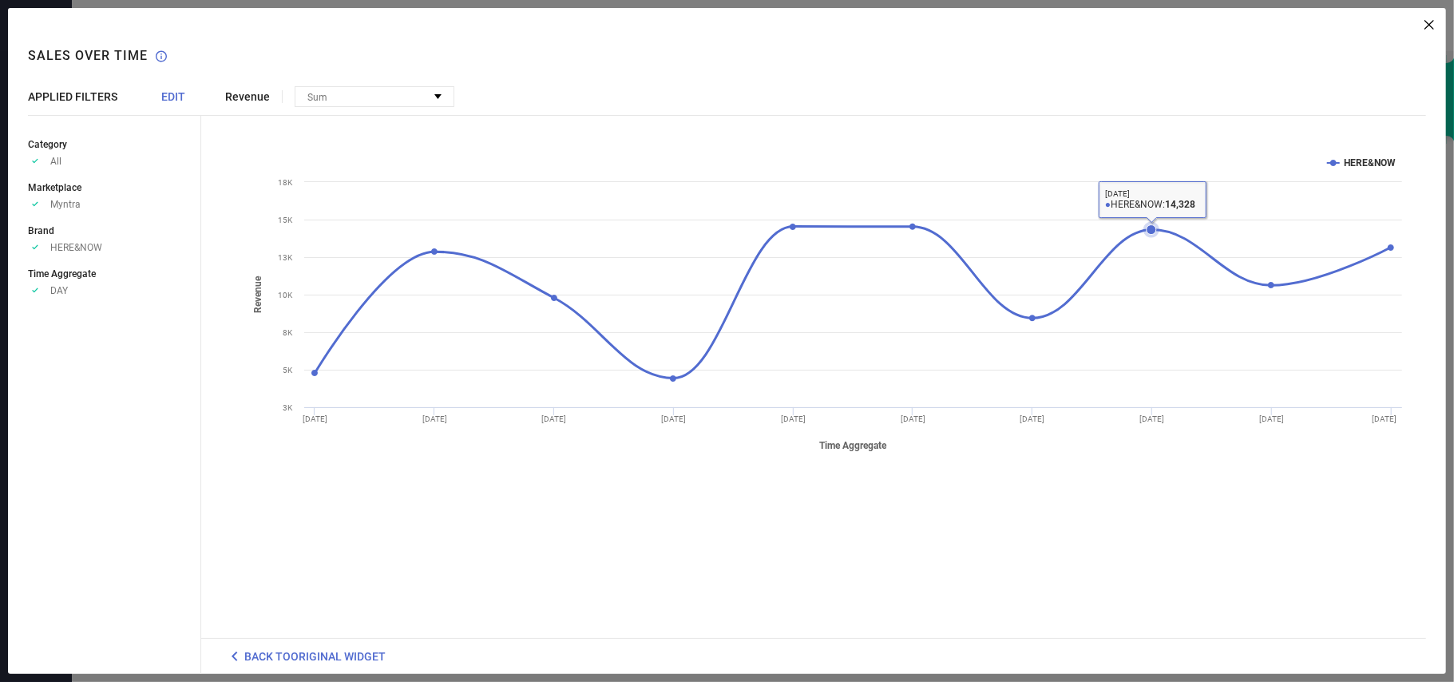
click at [1151, 232] on icon at bounding box center [1152, 230] width 10 height 10
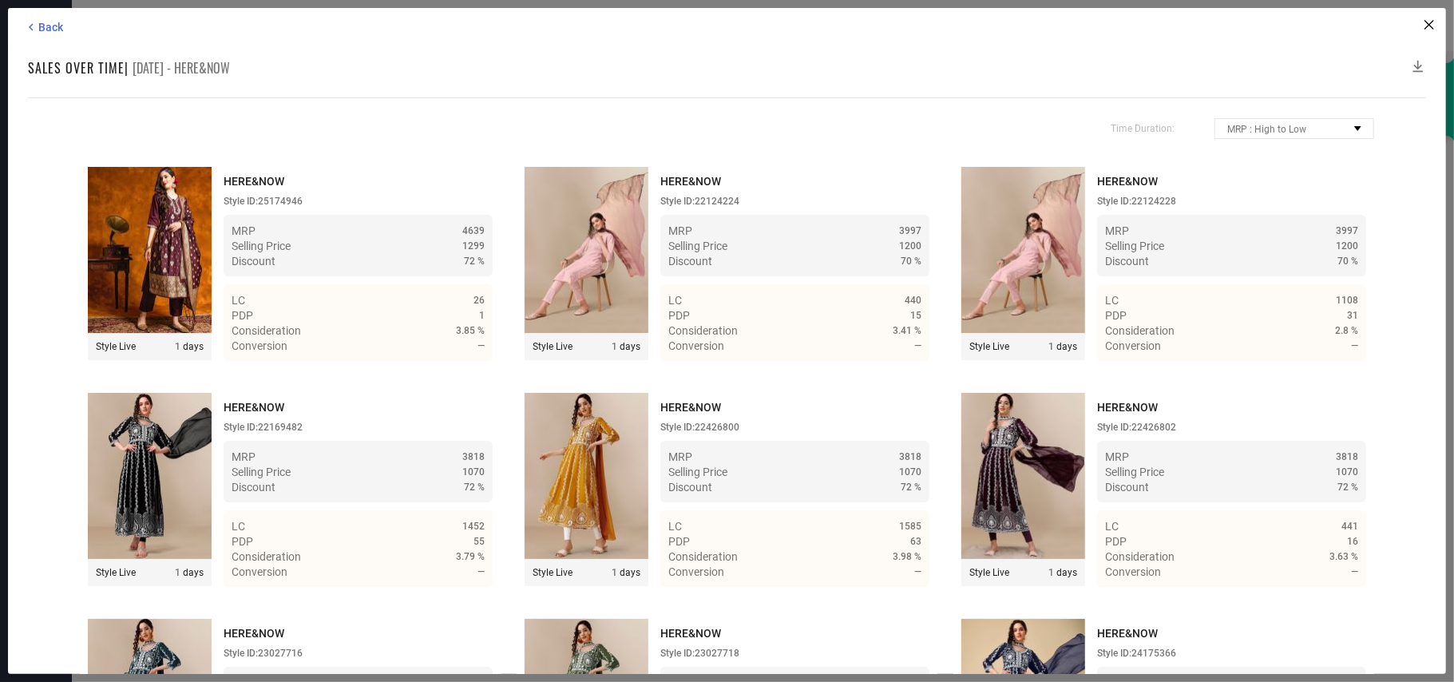
click at [1419, 61] on icon at bounding box center [1418, 66] width 16 height 16
click at [50, 24] on span "Back" at bounding box center [50, 27] width 25 height 13
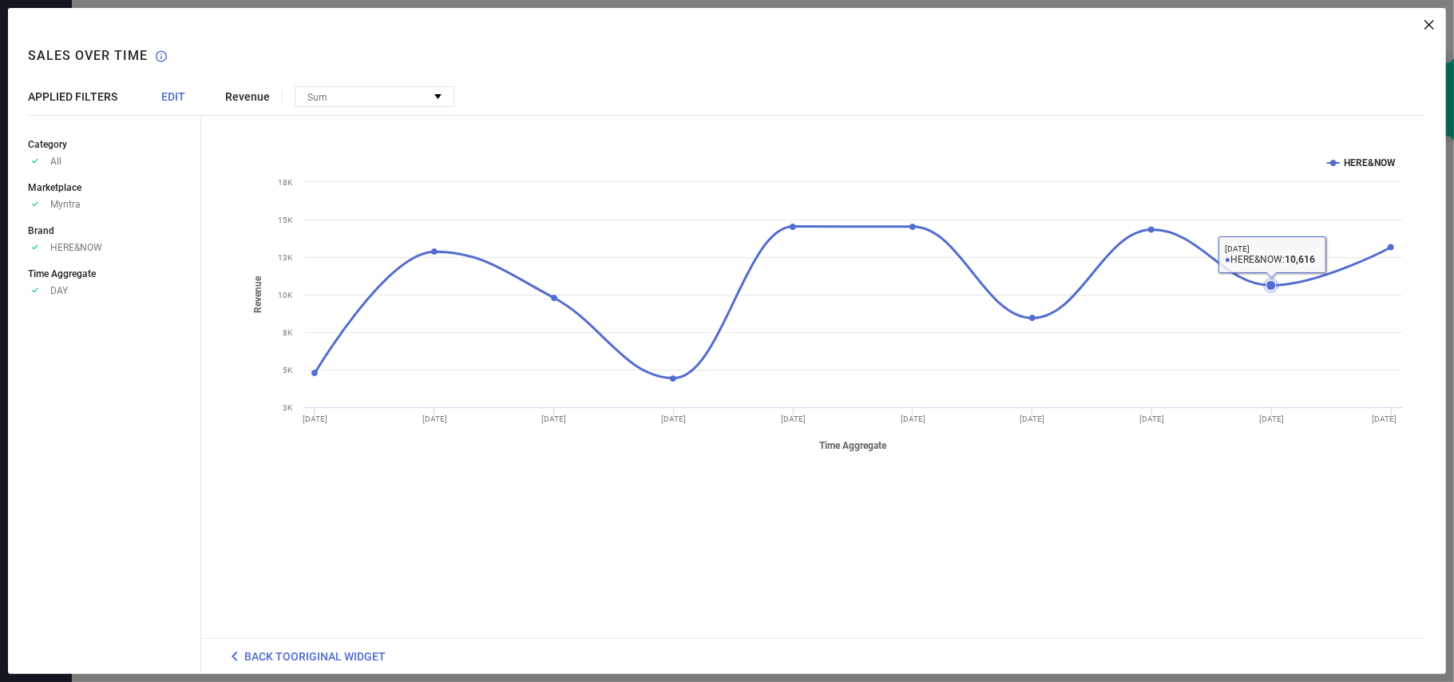
click at [1268, 281] on icon at bounding box center [1271, 285] width 16 height 16
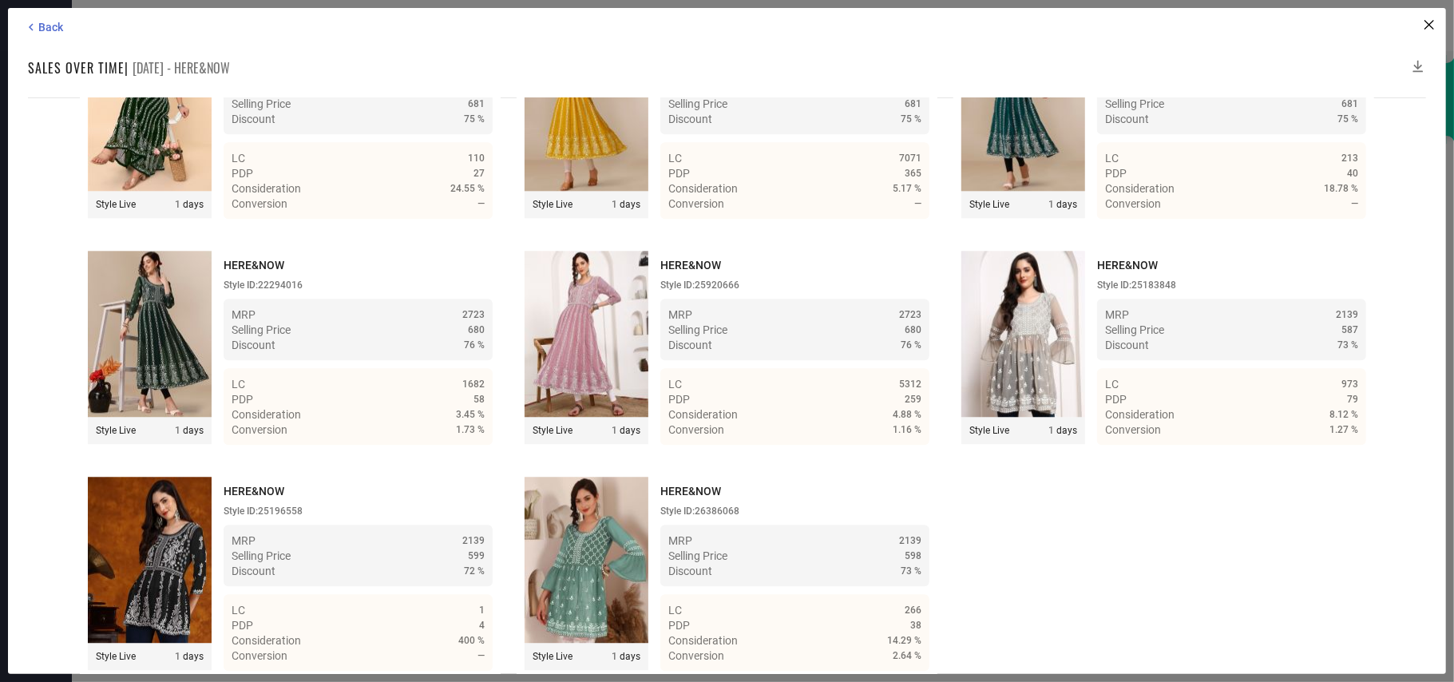
click at [1420, 61] on icon at bounding box center [1418, 66] width 16 height 16
click at [1418, 61] on icon at bounding box center [1419, 67] width 10 height 12
click at [1418, 70] on icon at bounding box center [1418, 66] width 16 height 16
click at [38, 29] on span "Back" at bounding box center [50, 27] width 25 height 13
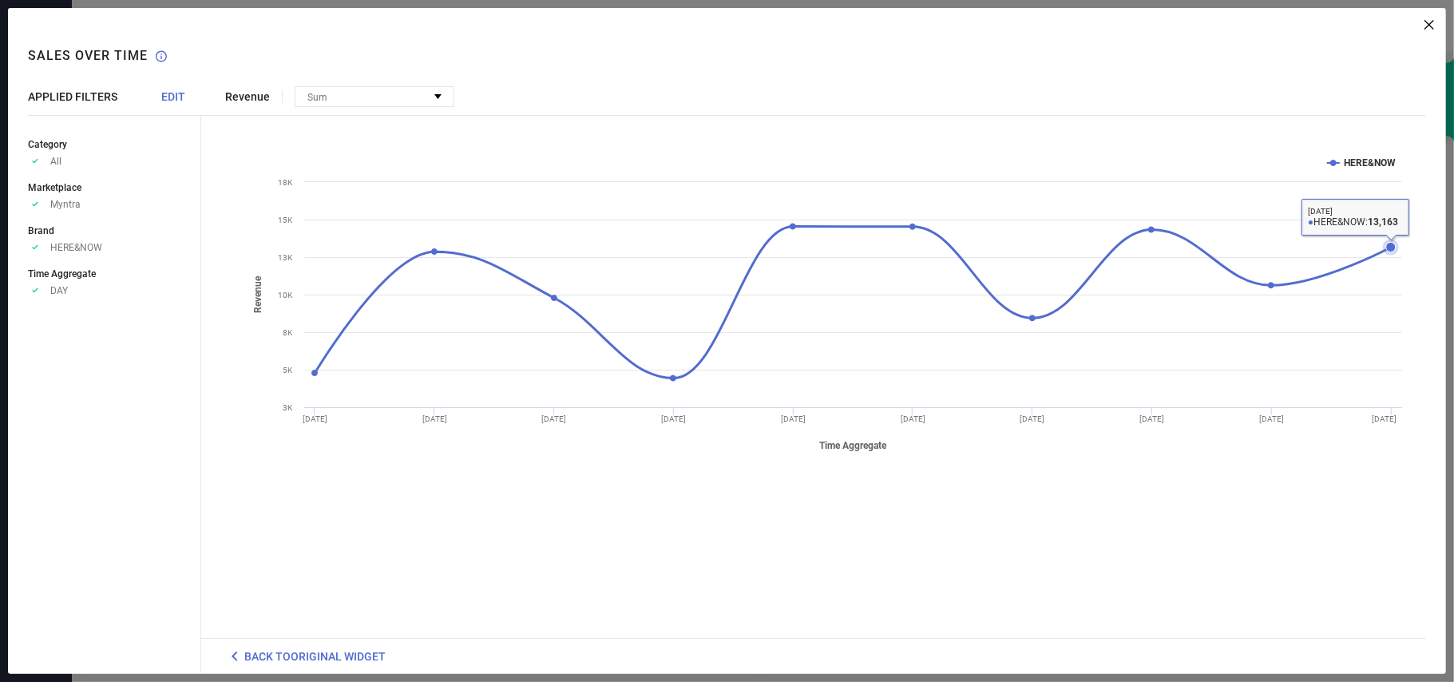
click at [1388, 246] on icon at bounding box center [1391, 248] width 10 height 10
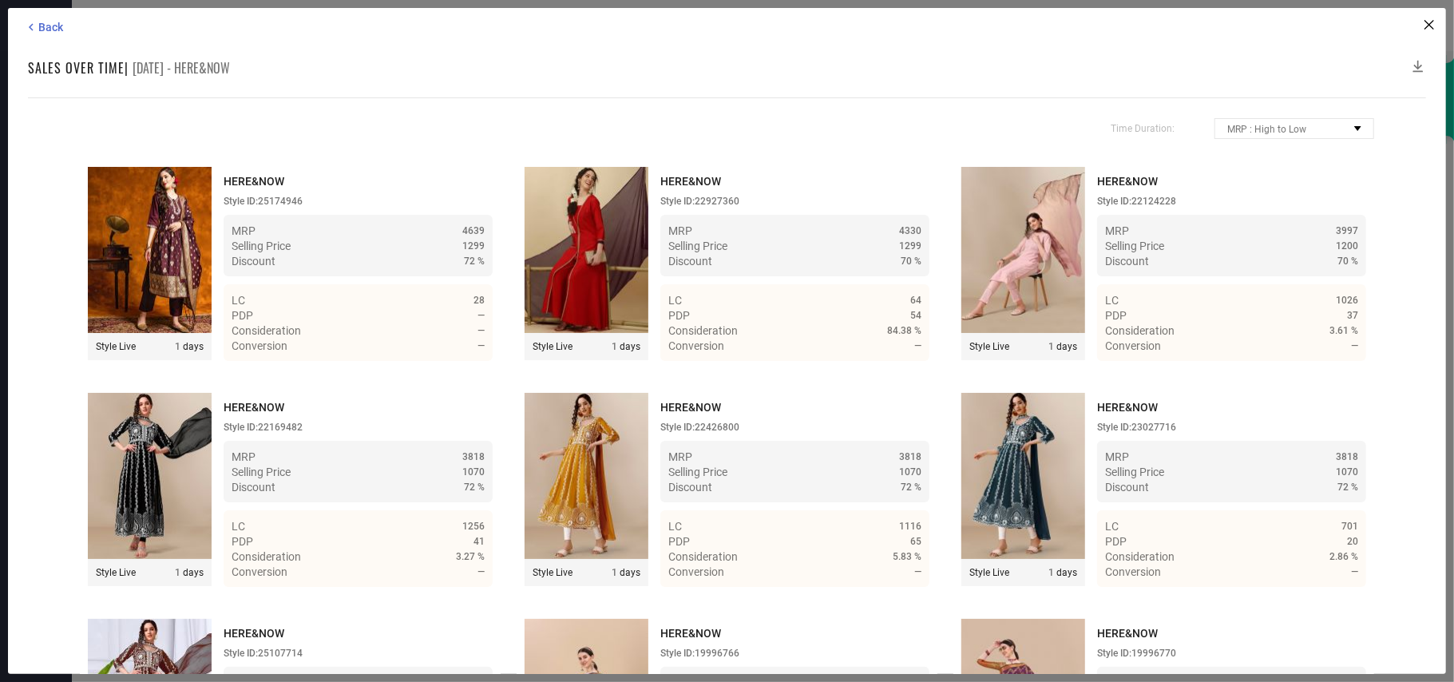
click at [1419, 61] on icon at bounding box center [1418, 66] width 16 height 16
